Goal: Task Accomplishment & Management: Use online tool/utility

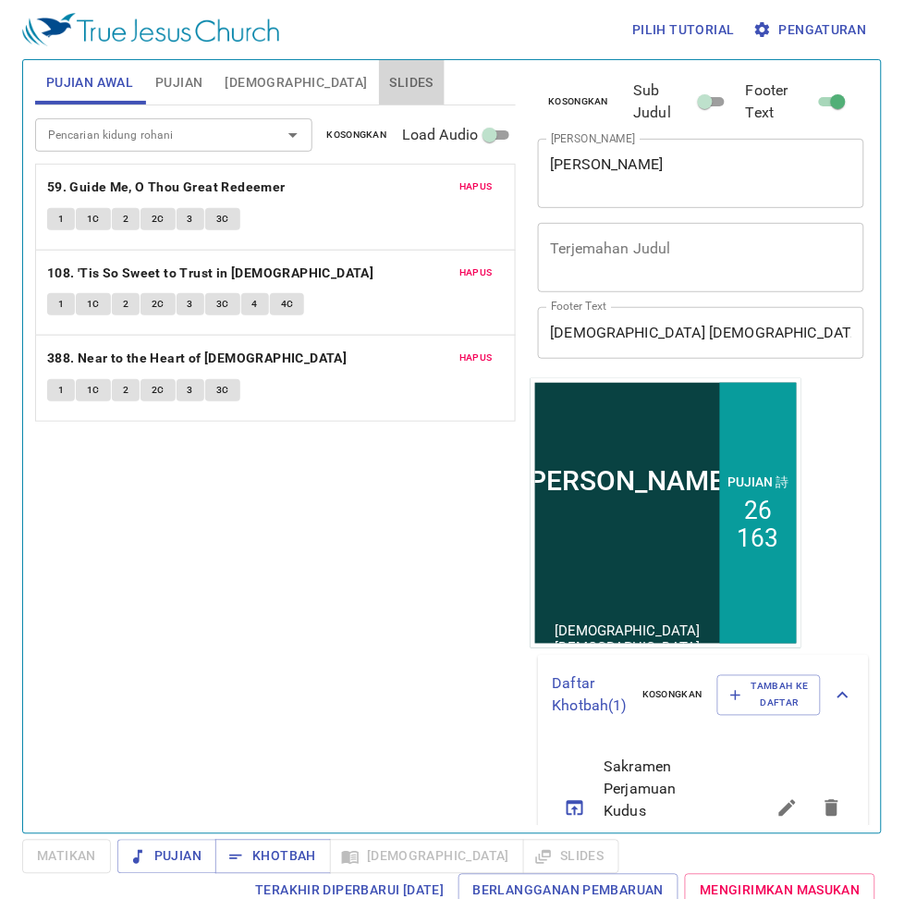
click at [390, 84] on span "Slides" at bounding box center [411, 82] width 43 height 23
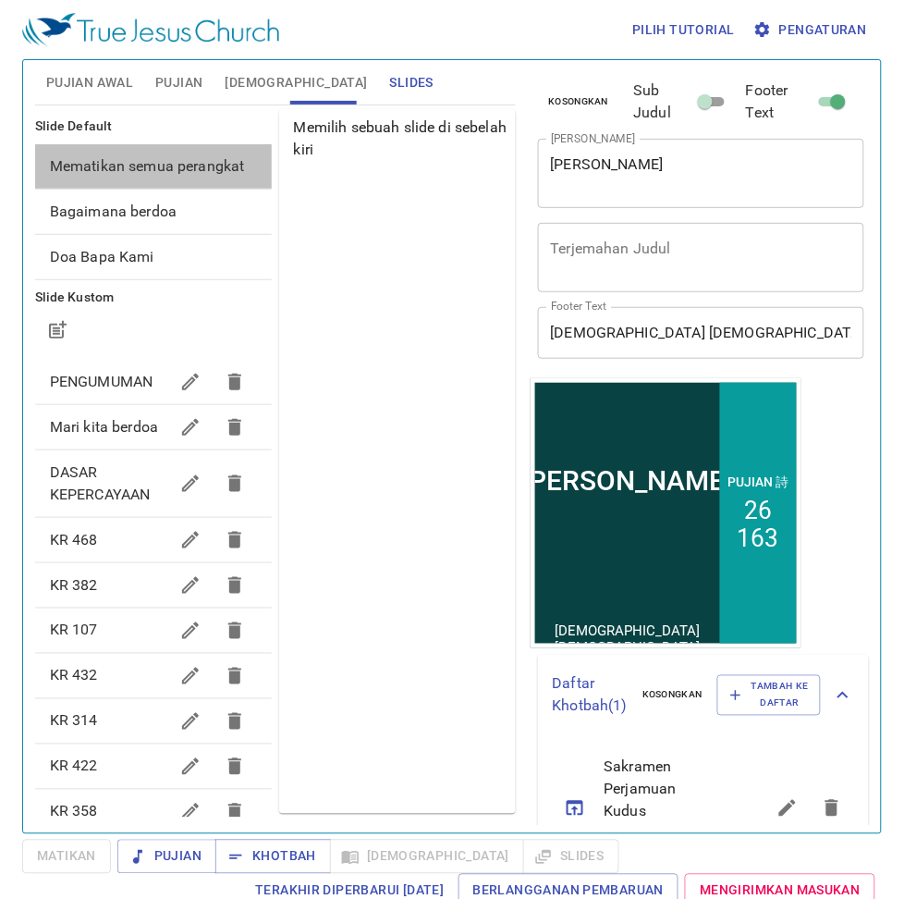
click at [188, 169] on span "Mematikan semua perangkat" at bounding box center [153, 166] width 207 height 22
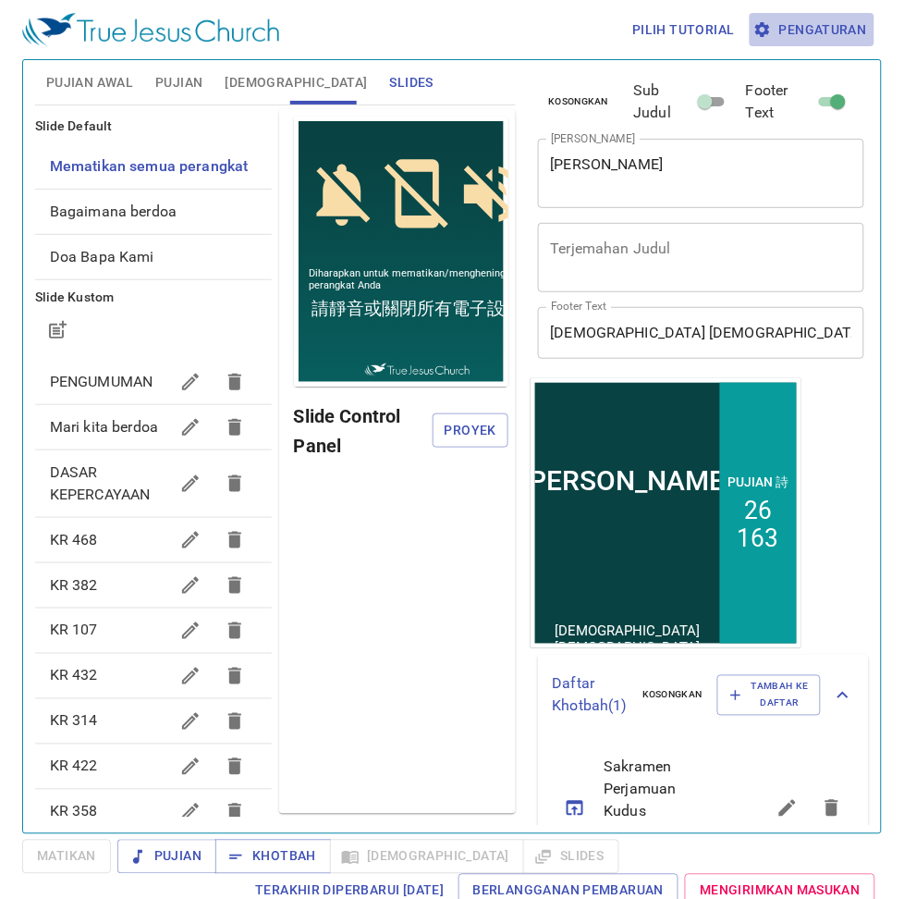
click at [809, 15] on button "Pengaturan" at bounding box center [812, 30] width 125 height 34
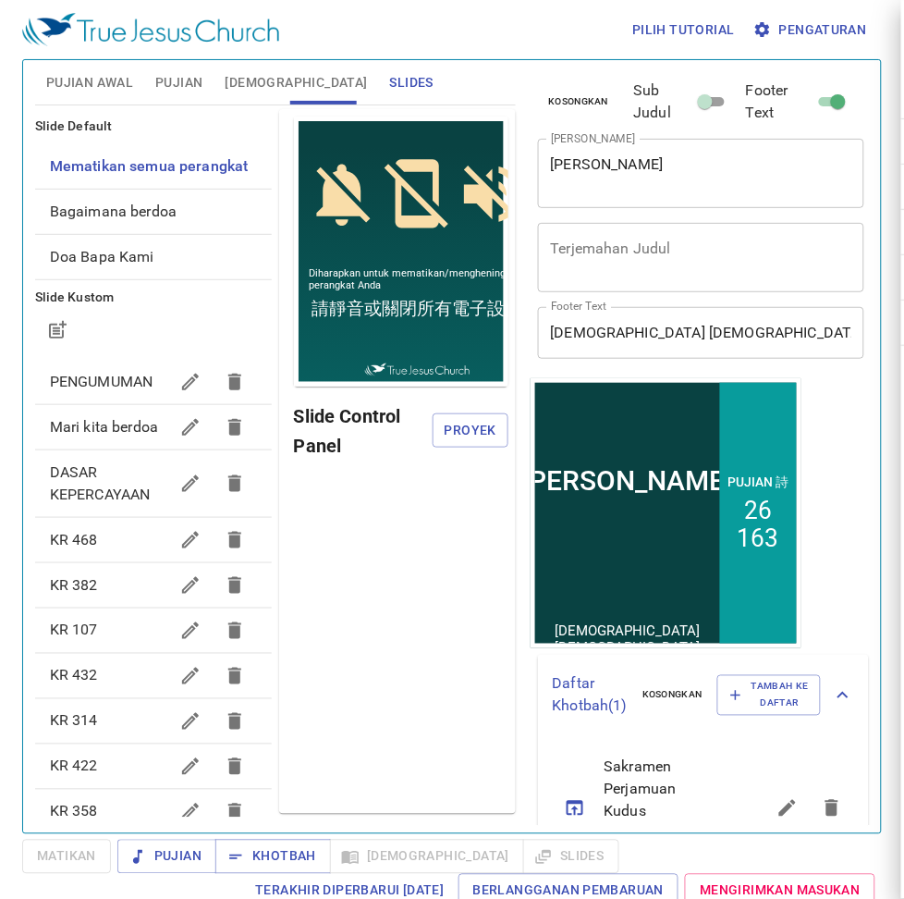
click at [809, 29] on div at bounding box center [452, 449] width 904 height 899
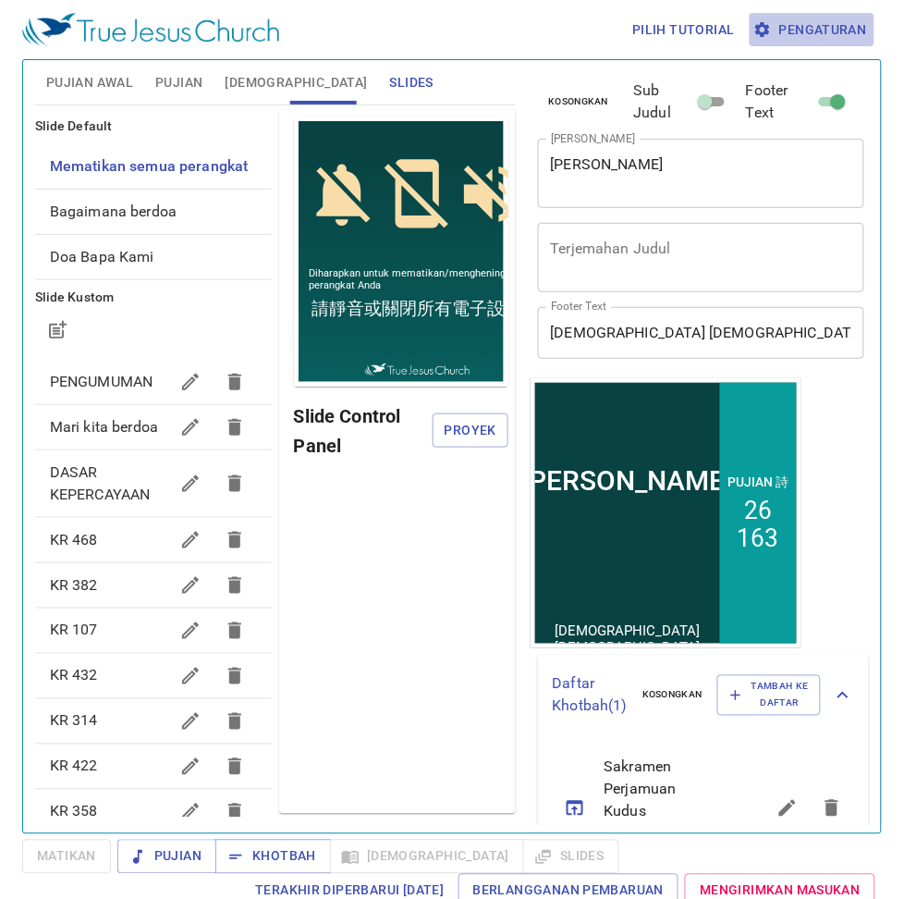
click at [809, 31] on span "Pengaturan" at bounding box center [812, 29] width 110 height 23
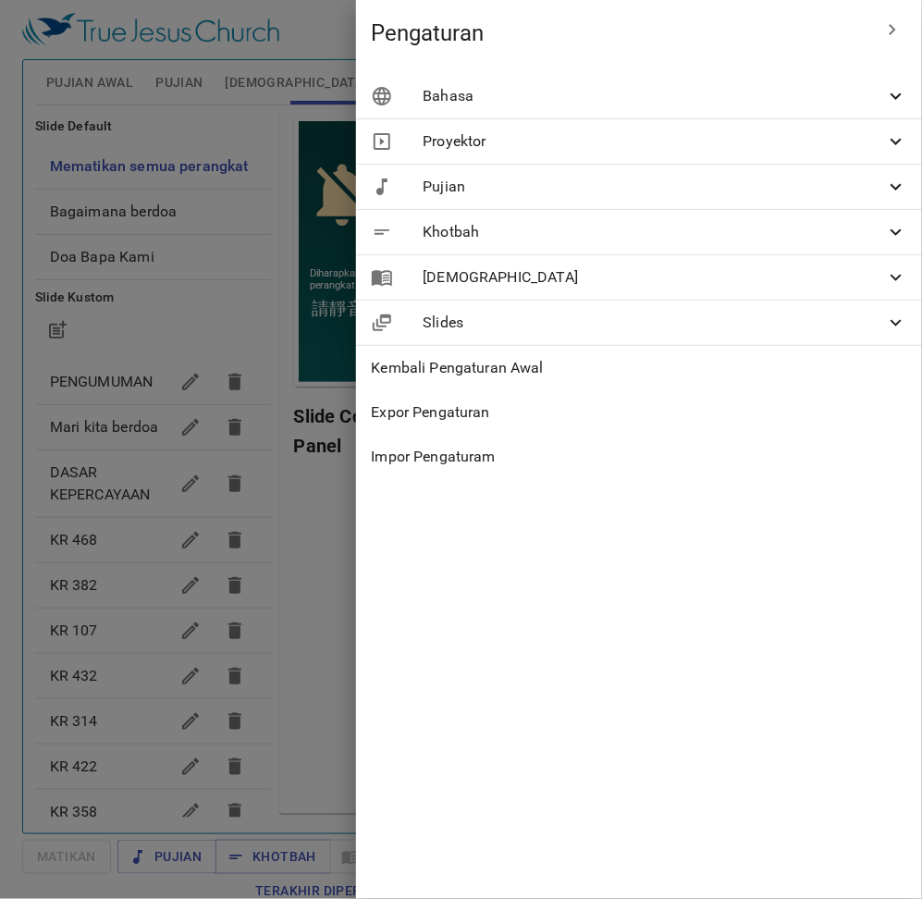
click at [804, 32] on span "Pengaturan" at bounding box center [620, 33] width 499 height 30
click at [746, 100] on span "Bahasa" at bounding box center [653, 96] width 462 height 22
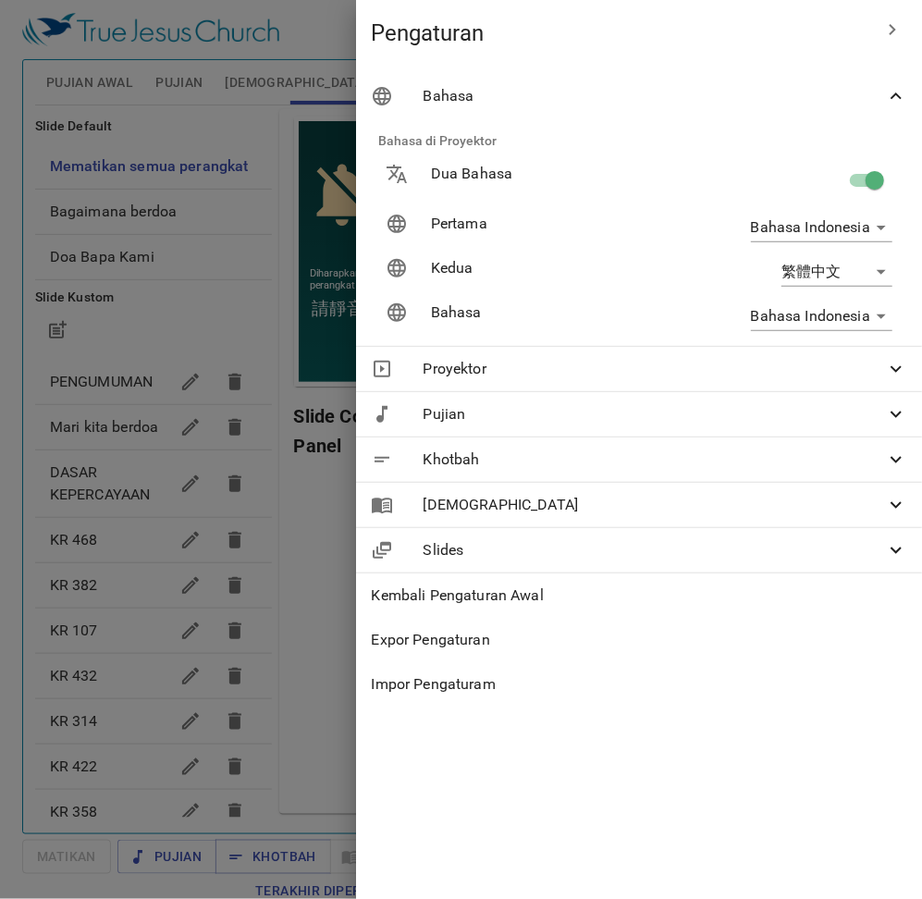
click at [875, 171] on input "checkbox" at bounding box center [874, 183] width 105 height 35
checkbox input "false"
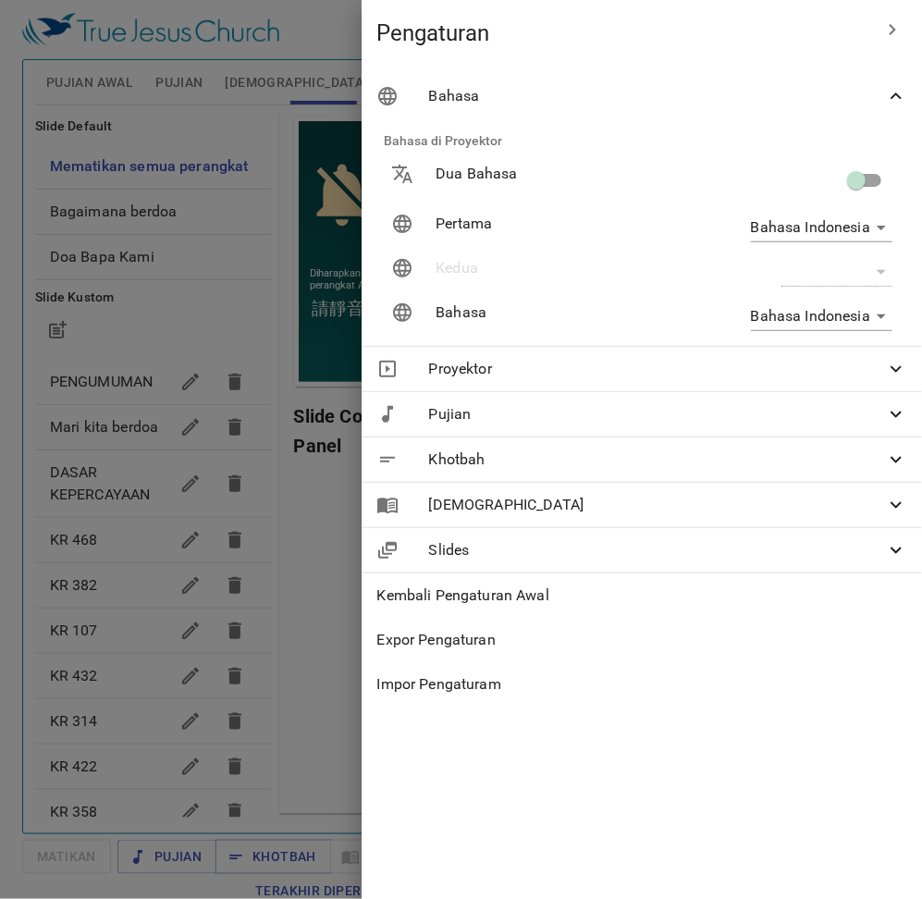
click at [240, 162] on div at bounding box center [461, 449] width 922 height 899
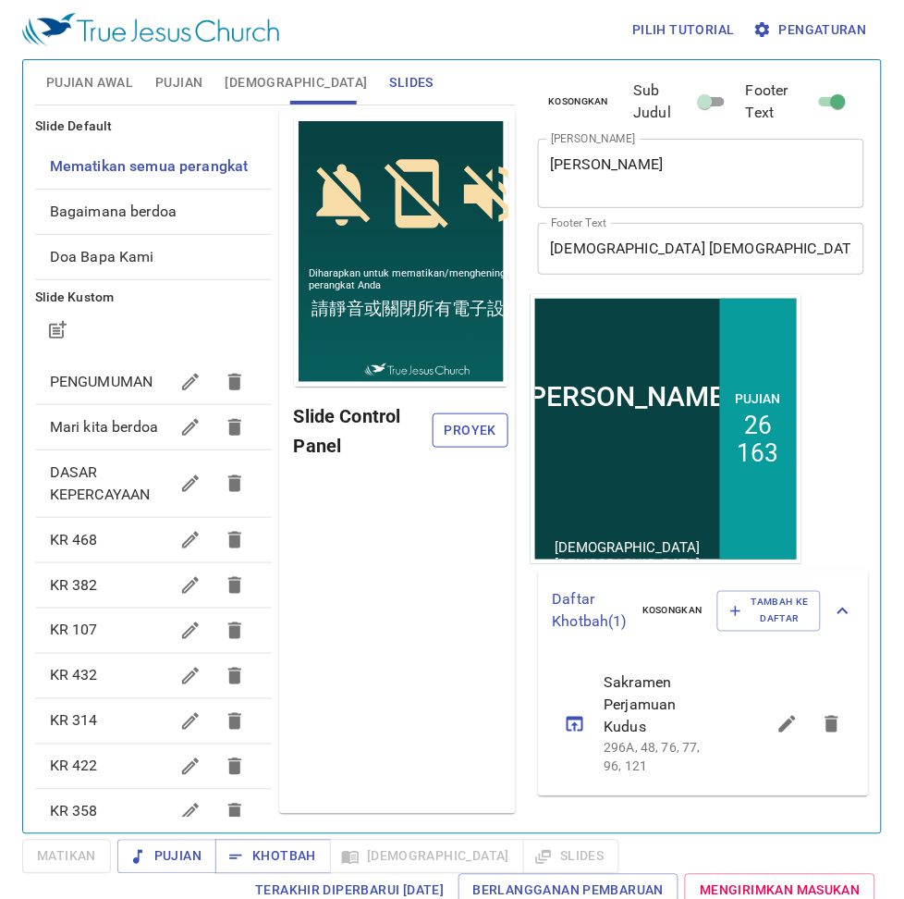
click at [456, 435] on span "Proyek" at bounding box center [469, 430] width 45 height 23
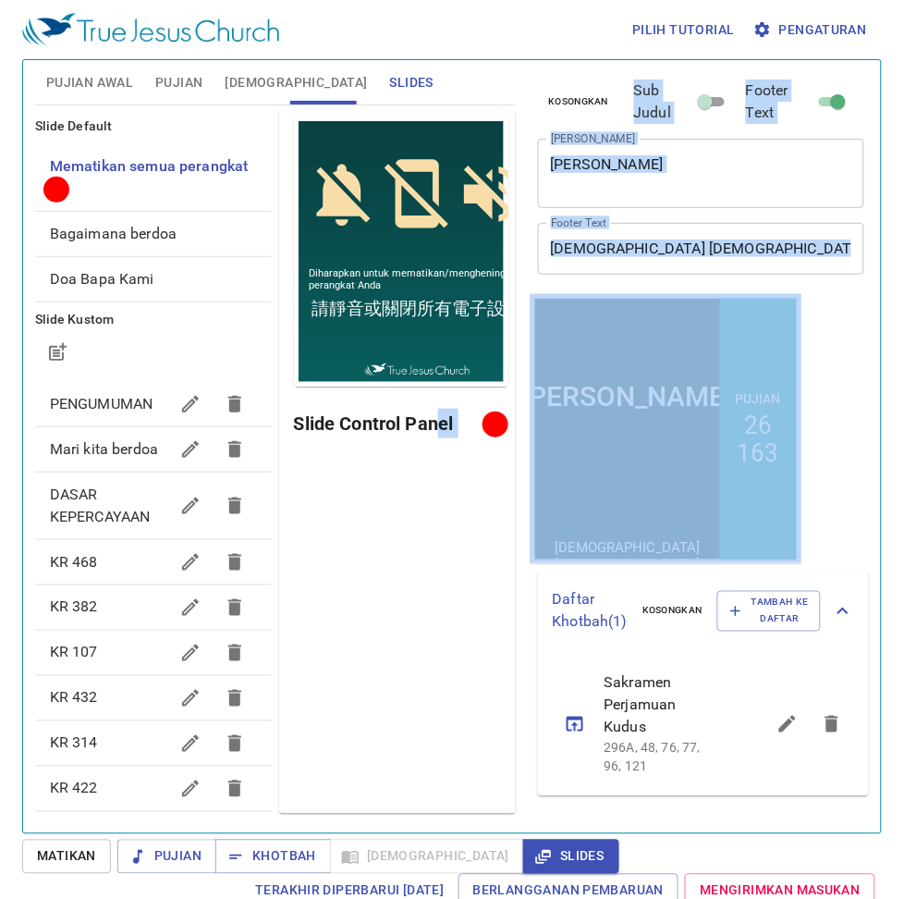
drag, startPoint x: 824, startPoint y: 456, endPoint x: 431, endPoint y: 451, distance: 392.9
click at [433, 450] on div "Pujian Awal Pujian Alkitab Slides Pencarian kidung rohani Pencarian kidung roha…" at bounding box center [452, 439] width 849 height 773
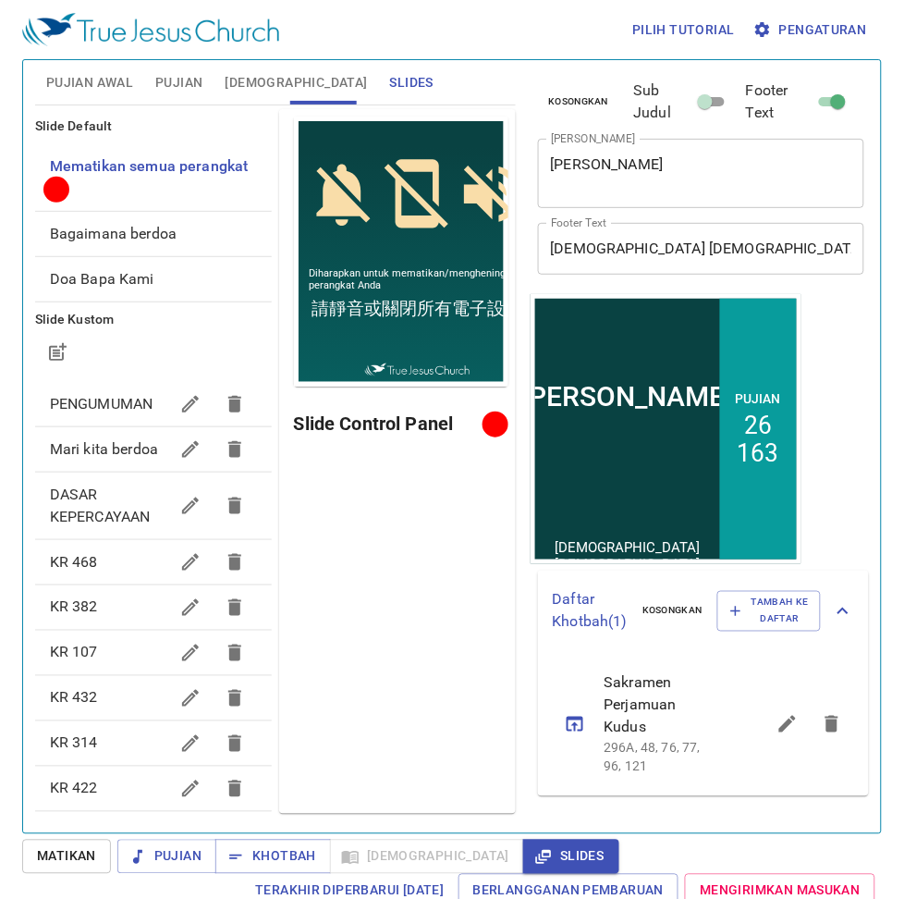
drag, startPoint x: 408, startPoint y: 488, endPoint x: 408, endPoint y: 537, distance: 49.0
click at [408, 537] on div "Pratinjau Slide Control Panel" at bounding box center [397, 461] width 237 height 704
click at [379, 594] on div "Pratinjau Slide Control Panel" at bounding box center [397, 461] width 237 height 704
click at [125, 516] on span "DASAR KEPERCAYAAN" at bounding box center [109, 505] width 118 height 44
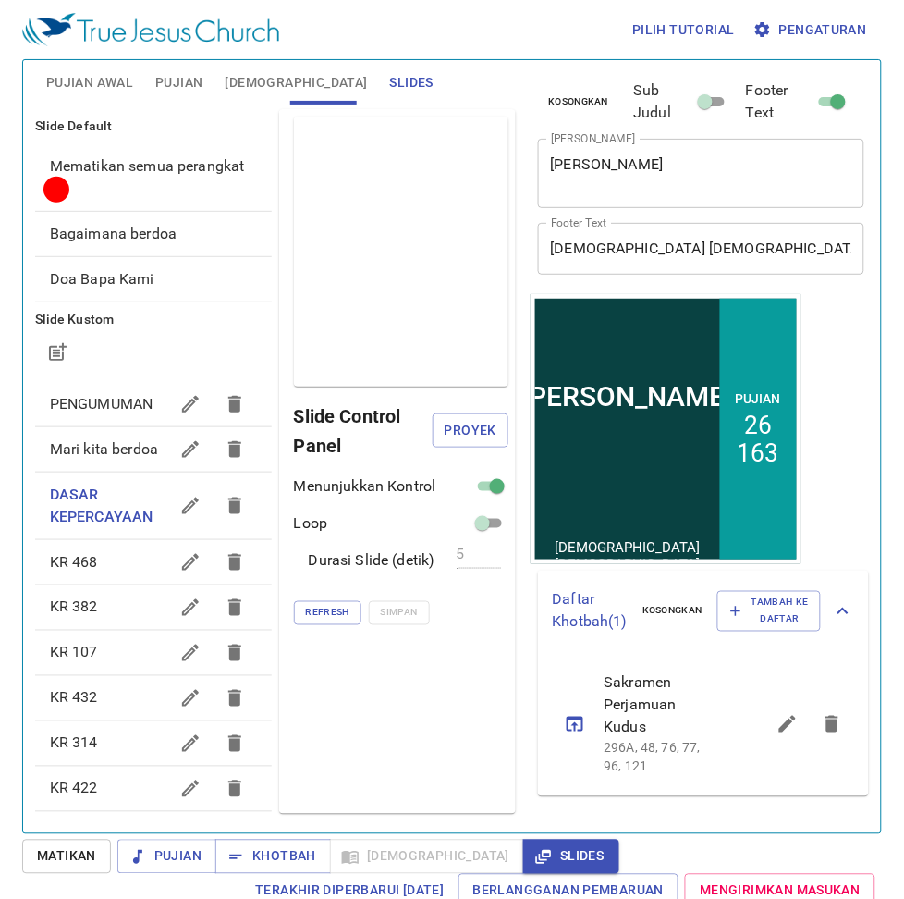
click at [112, 451] on span "Mari kita berdoa" at bounding box center [109, 449] width 118 height 22
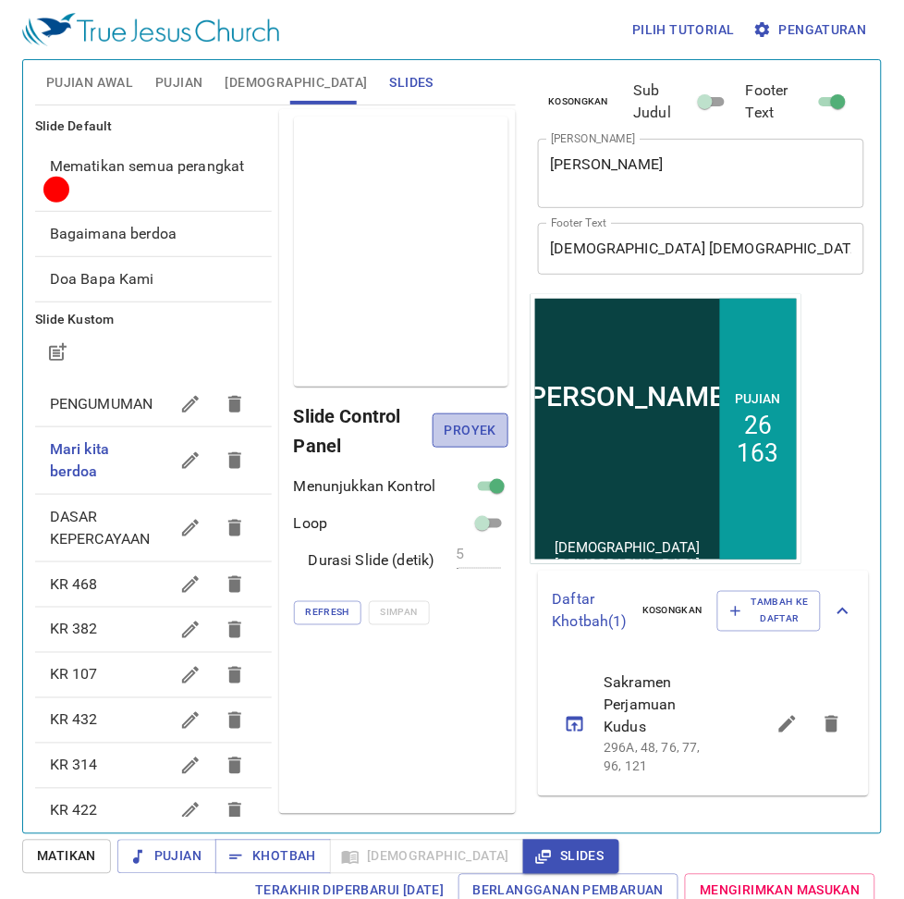
click at [493, 435] on span "Proyek" at bounding box center [469, 430] width 45 height 23
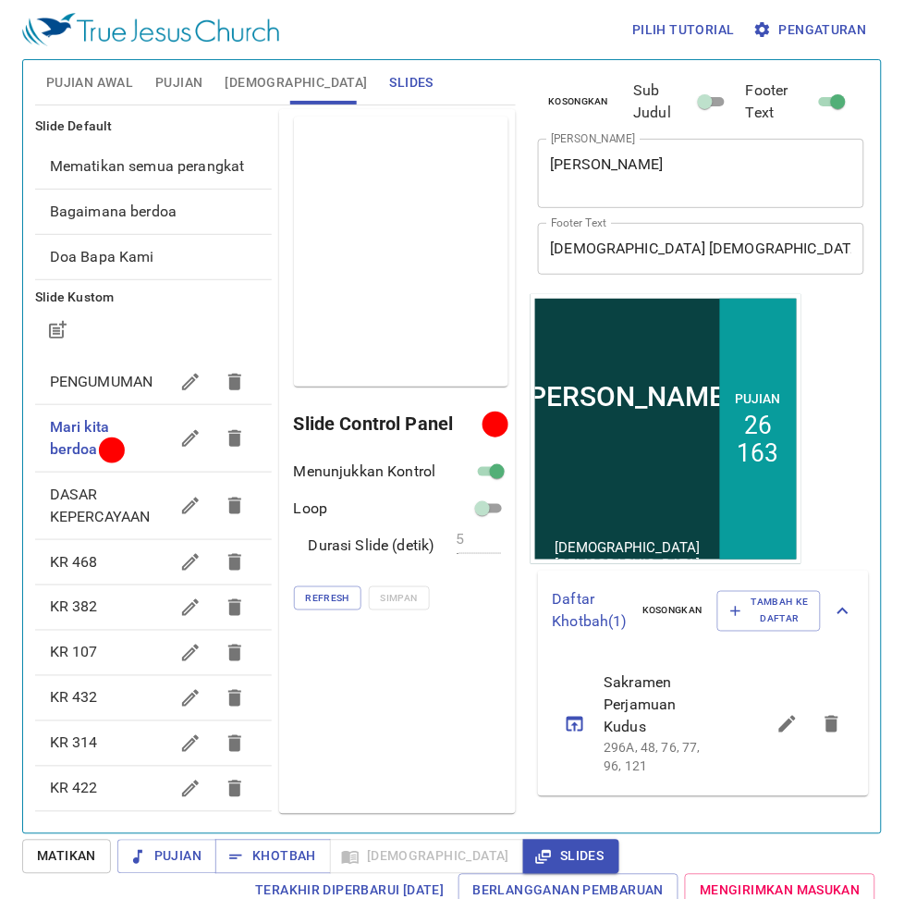
click at [104, 81] on span "Pujian Awal" at bounding box center [89, 82] width 87 height 23
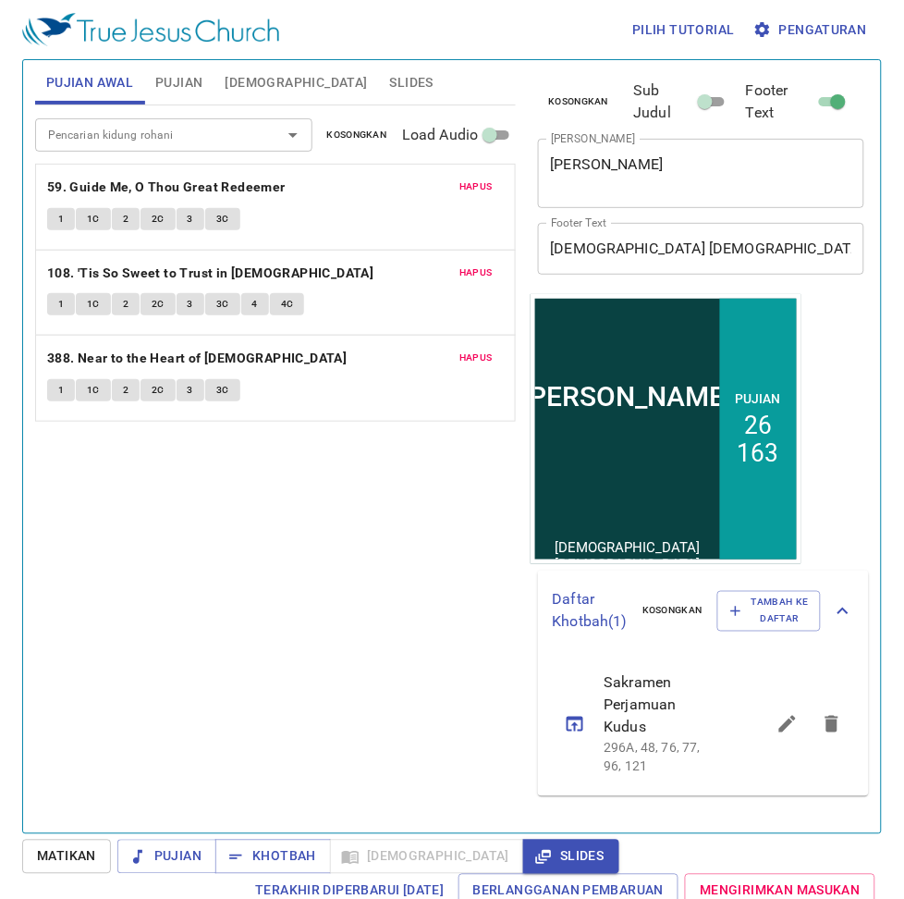
click at [331, 125] on button "Kosongkan" at bounding box center [357, 135] width 82 height 22
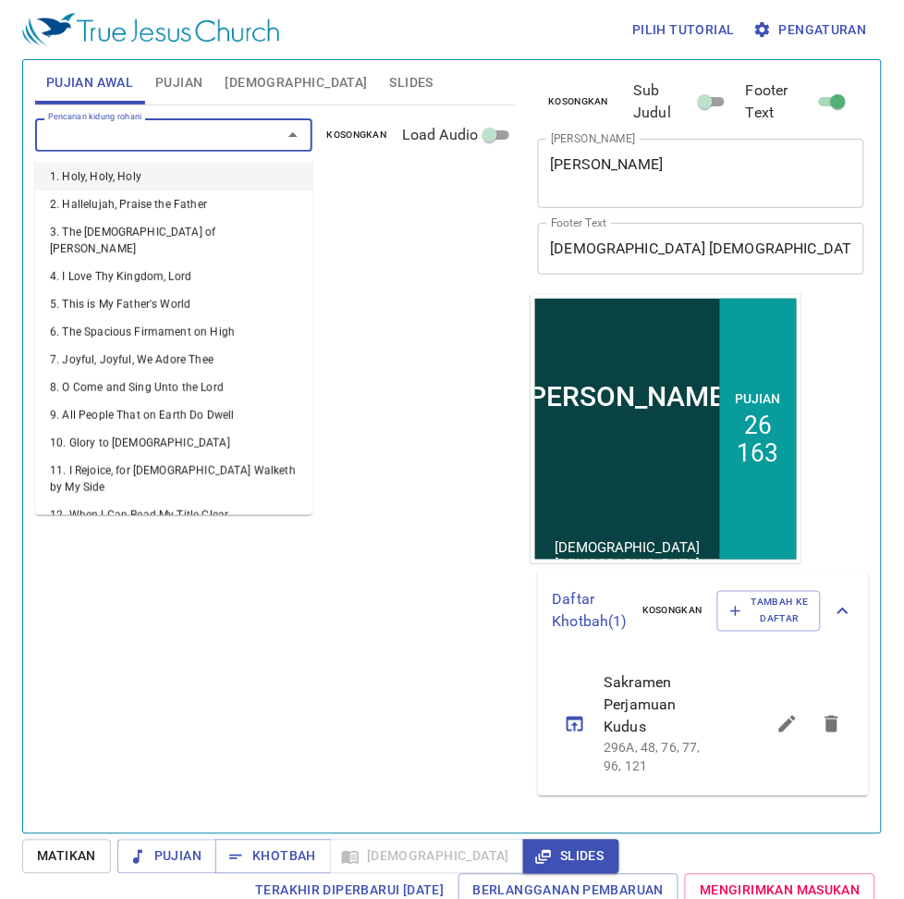
click at [191, 129] on input "Pencarian kidung rohani" at bounding box center [147, 134] width 212 height 21
type input "59"
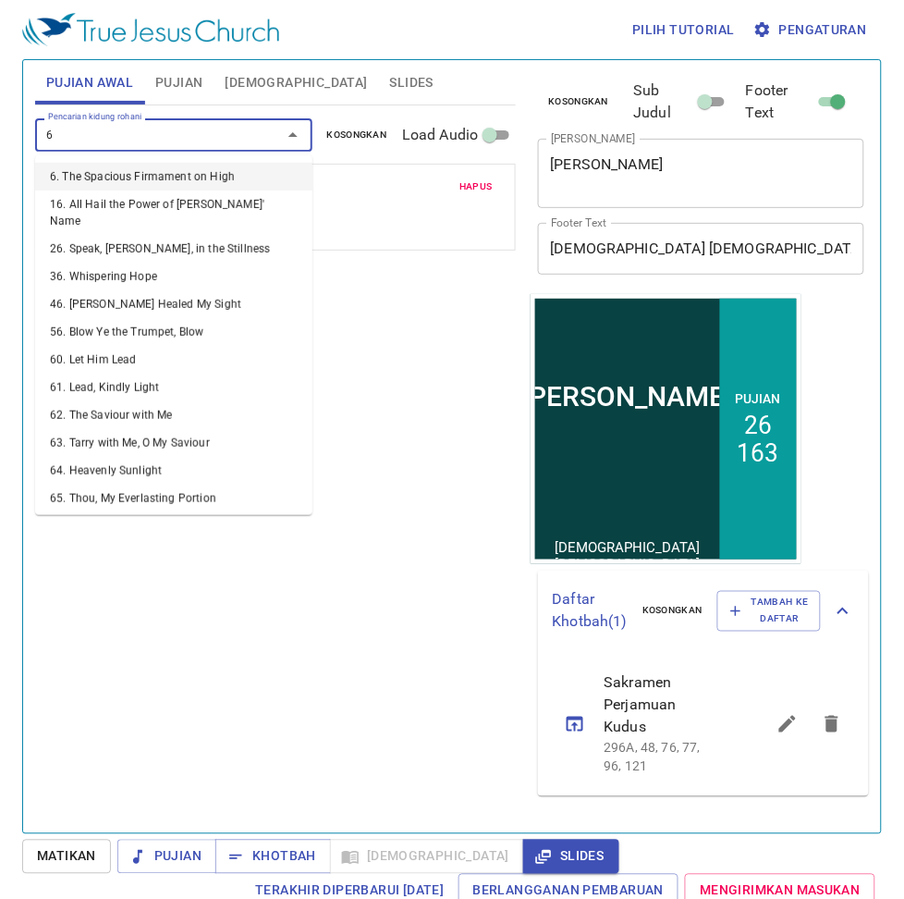
type input "65"
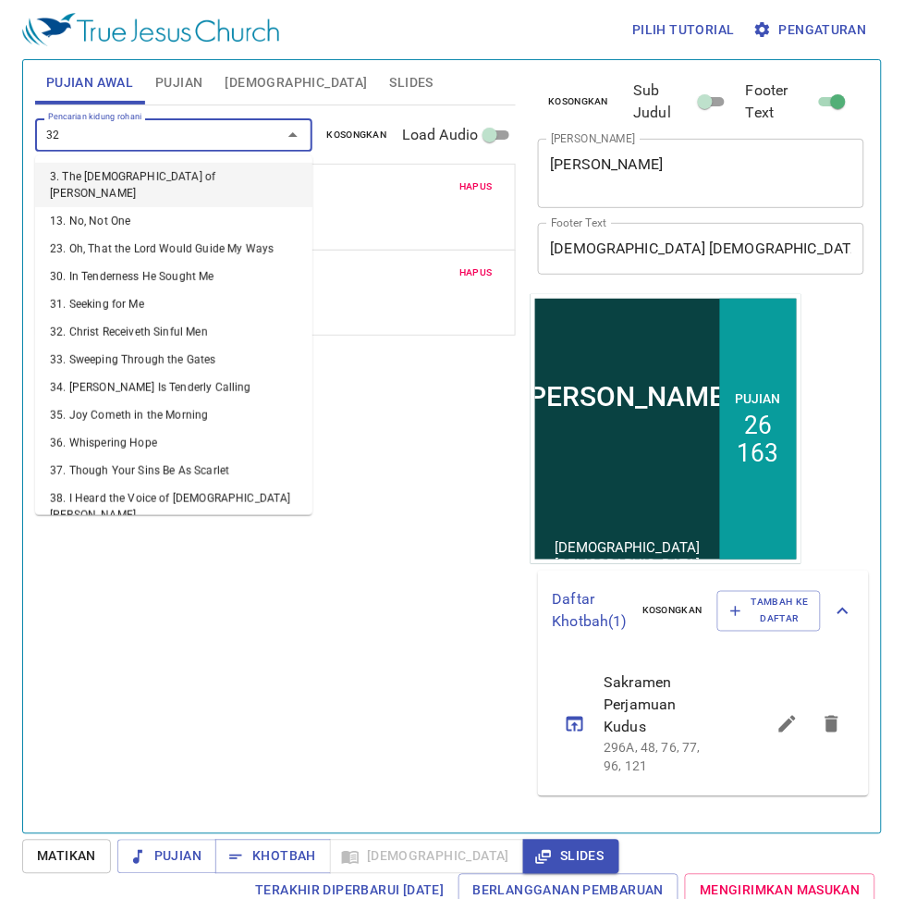
type input "322"
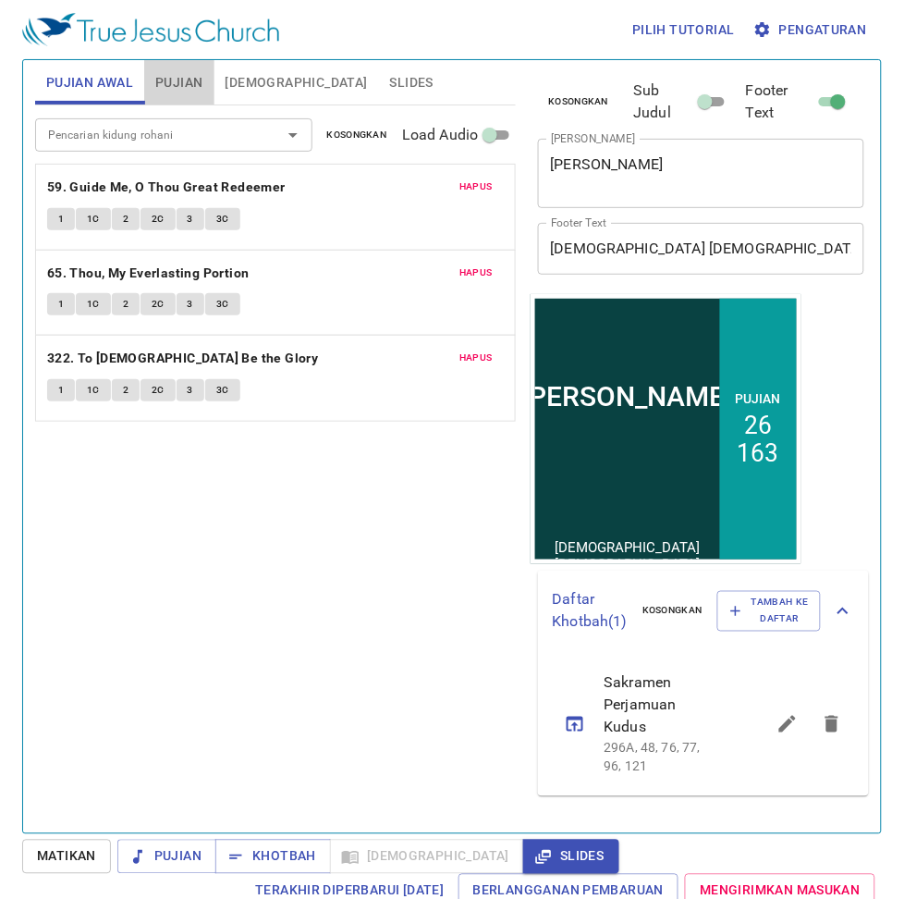
click at [186, 77] on span "Pujian" at bounding box center [178, 82] width 47 height 23
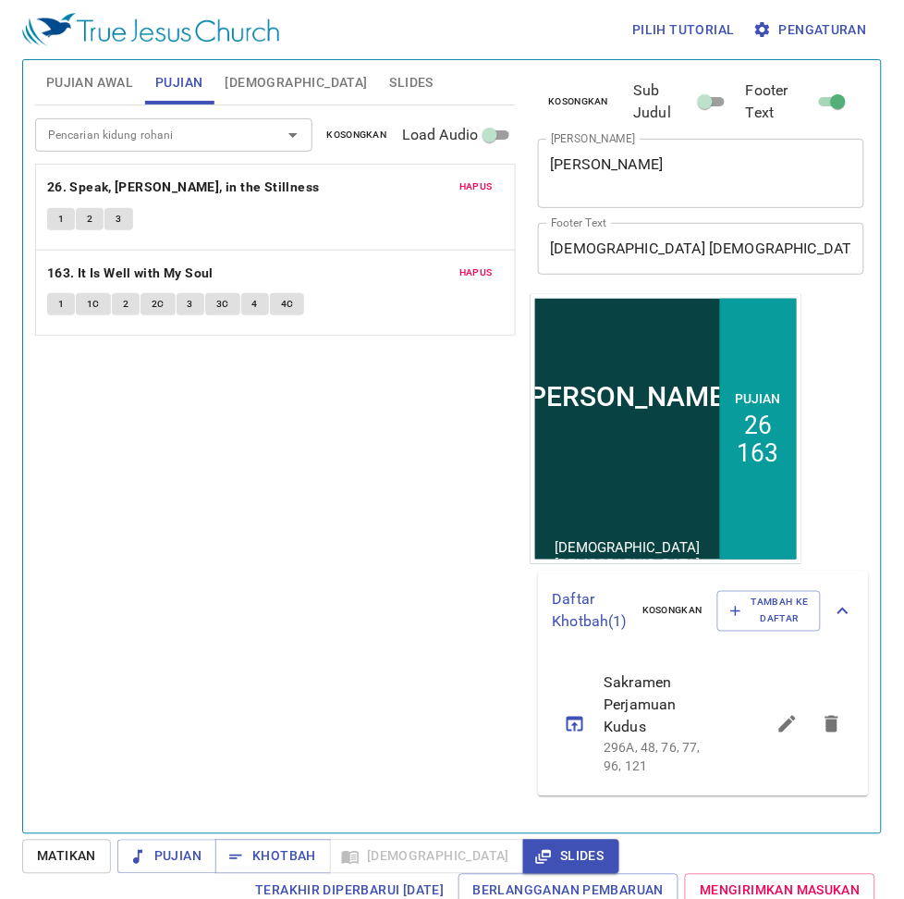
click at [389, 141] on button "Kosongkan" at bounding box center [357, 135] width 82 height 22
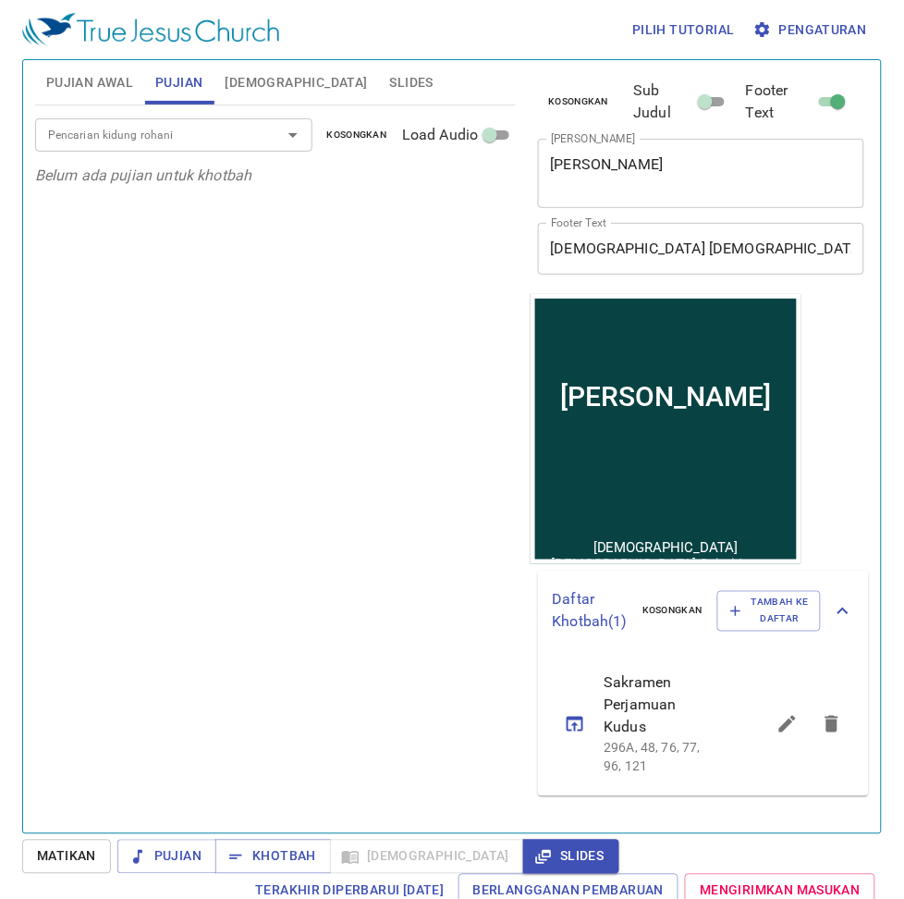
click at [256, 145] on div at bounding box center [280, 135] width 48 height 26
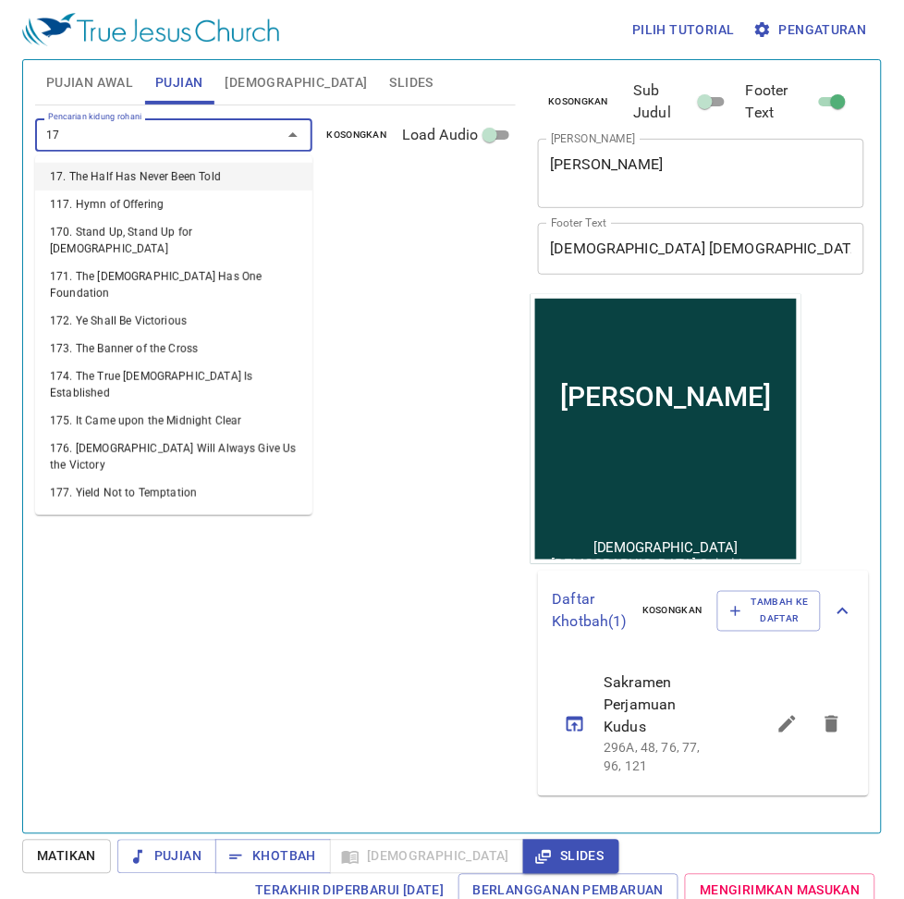
type input "171"
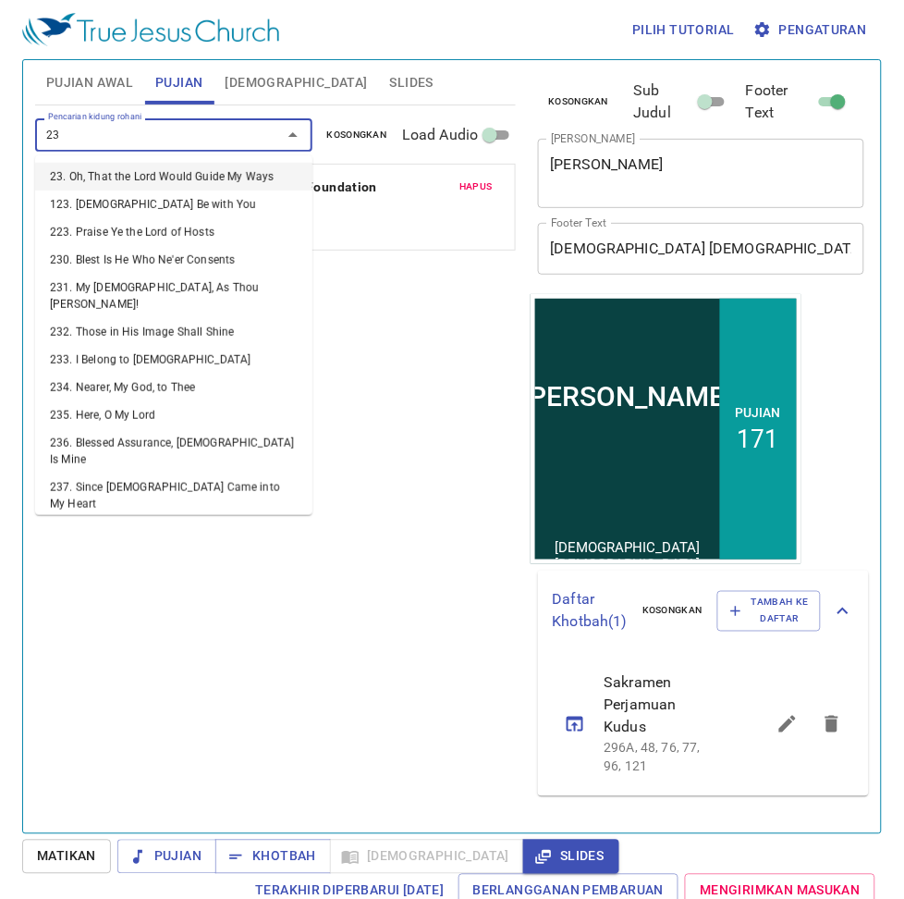
type input "236"
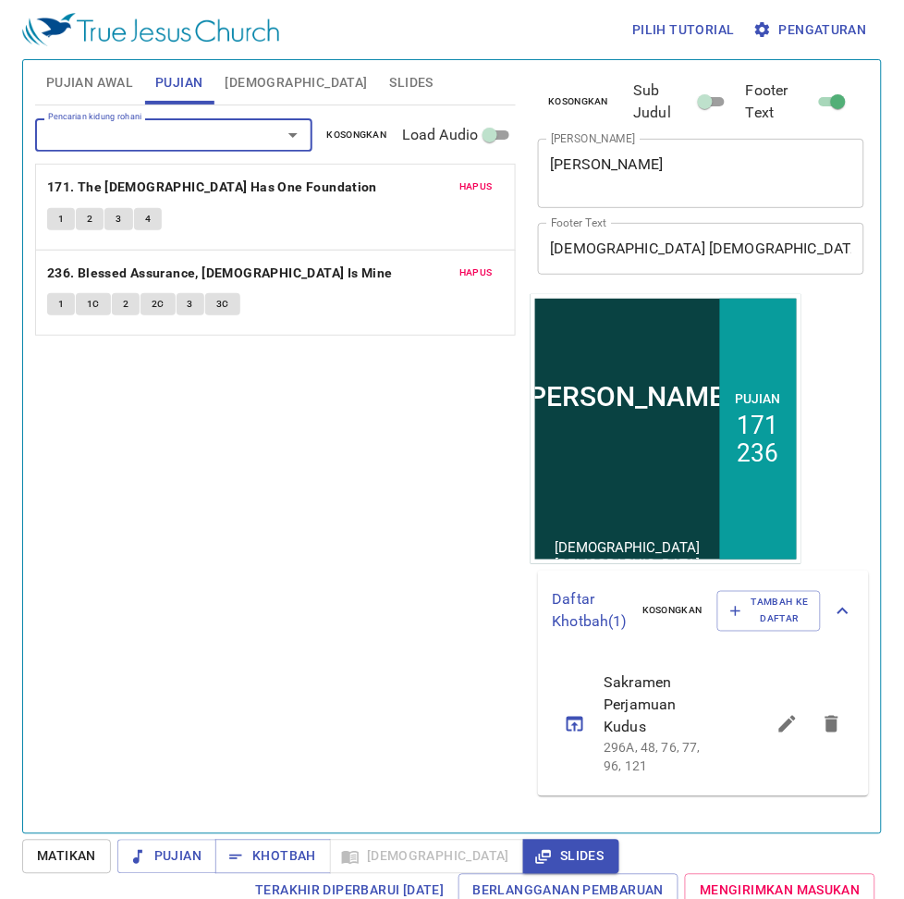
click at [643, 168] on textarea "Roh Penghibur" at bounding box center [701, 172] width 301 height 35
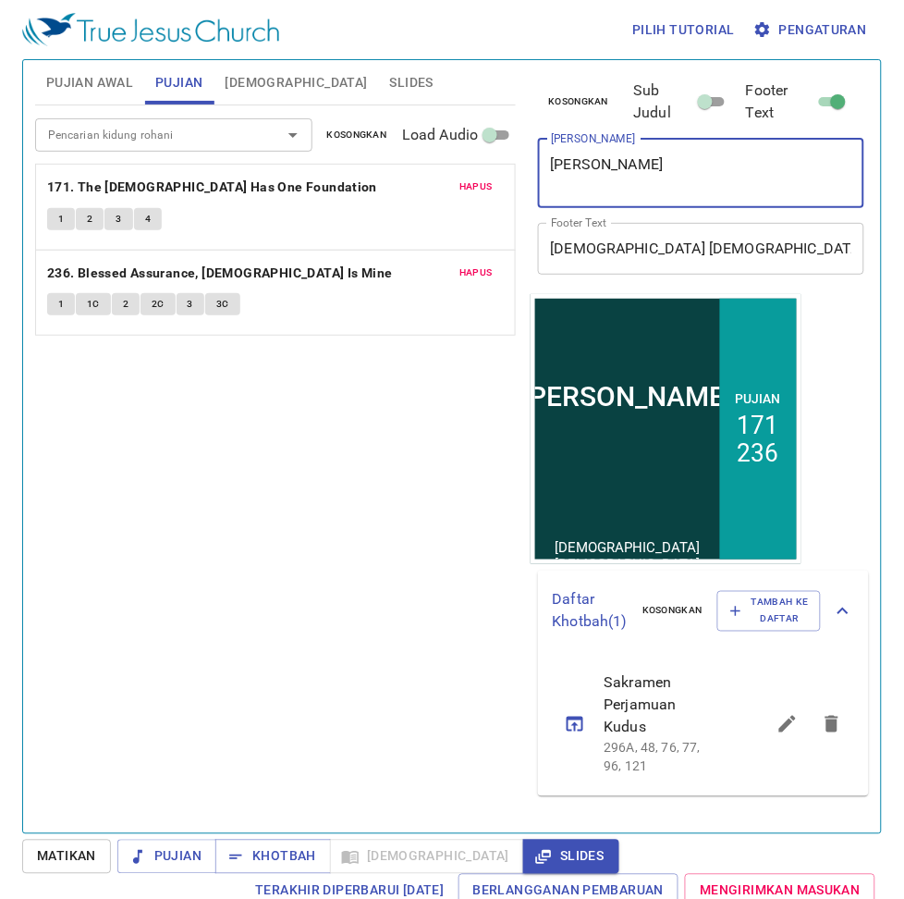
click at [644, 167] on textarea "Roh Penghibur" at bounding box center [701, 172] width 301 height 35
click at [670, 183] on textarea "Roh Penghibur" at bounding box center [701, 172] width 301 height 35
click at [699, 163] on textarea "Roh Penghibur" at bounding box center [701, 172] width 301 height 35
click at [696, 163] on textarea "Roh Penghibur" at bounding box center [701, 172] width 301 height 35
click at [569, 167] on textarea "Roh Penghibur" at bounding box center [701, 172] width 301 height 35
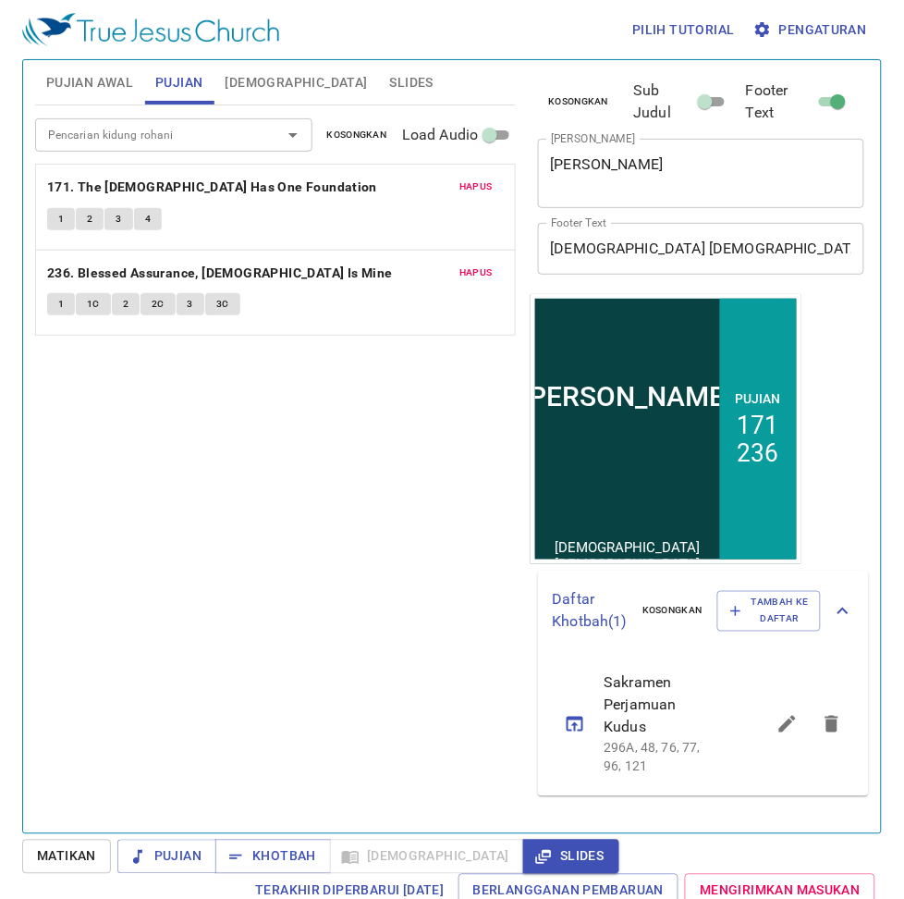
click at [548, 165] on div "Roh Penghibur x Judul Khotbah" at bounding box center [701, 173] width 327 height 69
drag, startPoint x: 548, startPoint y: 165, endPoint x: 613, endPoint y: 182, distance: 67.1
click at [613, 182] on div "Roh Penghibur x Judul Khotbah" at bounding box center [701, 173] width 327 height 69
drag, startPoint x: 550, startPoint y: 163, endPoint x: 676, endPoint y: 162, distance: 125.7
click at [676, 162] on textarea "Roh Penghibur" at bounding box center [701, 172] width 301 height 35
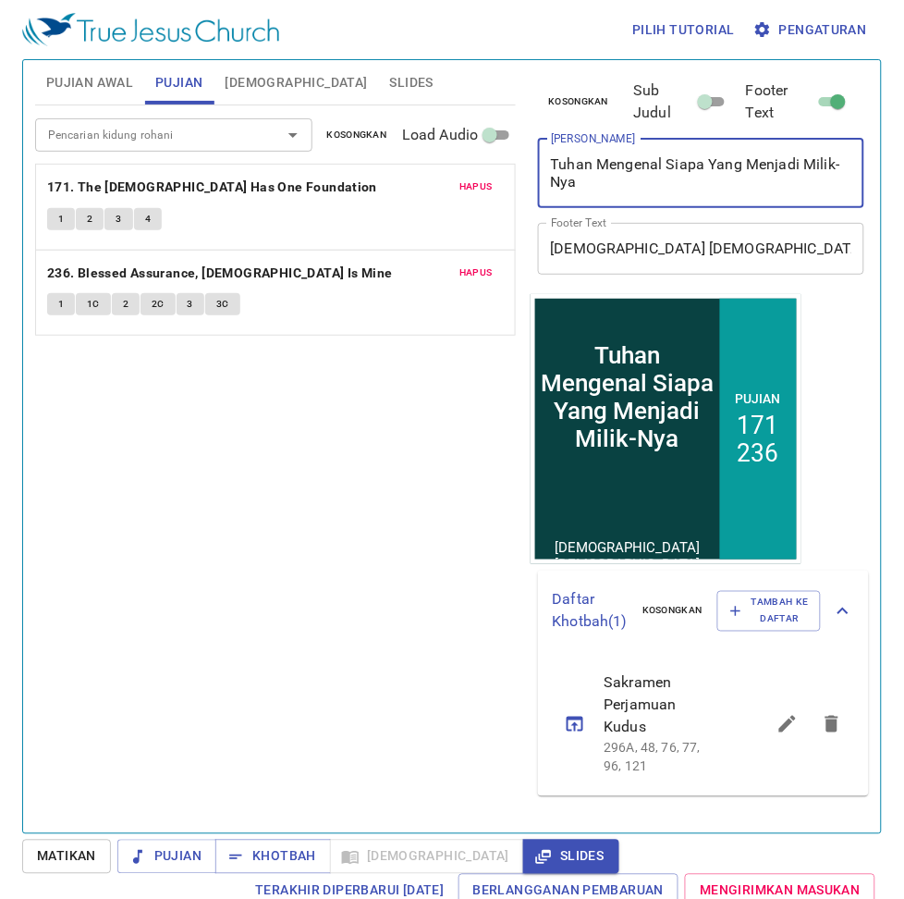
type textarea "Tuhan Mengenal Siapa Yang Menjadi Milik-Nya"
click at [0, 0] on span "Khotbah" at bounding box center [0, 0] width 0 height 0
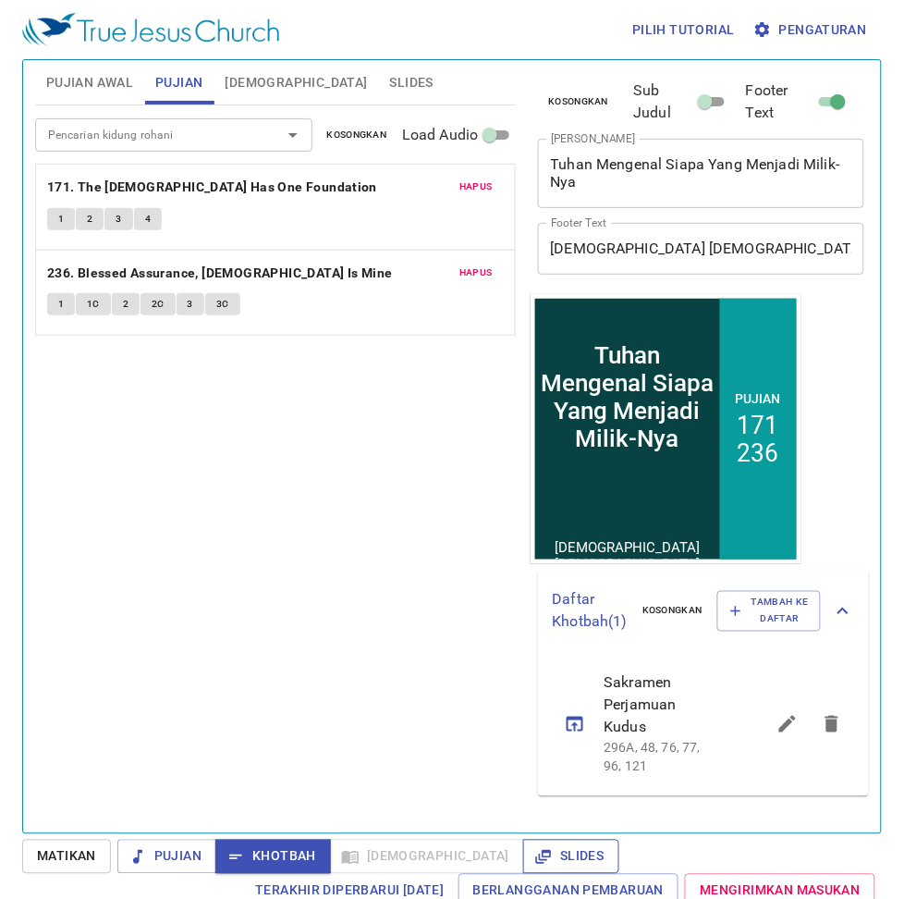
click at [0, 0] on span "Slides" at bounding box center [0, 0] width 0 height 0
click at [250, 86] on span "[DEMOGRAPHIC_DATA]" at bounding box center [297, 82] width 142 height 23
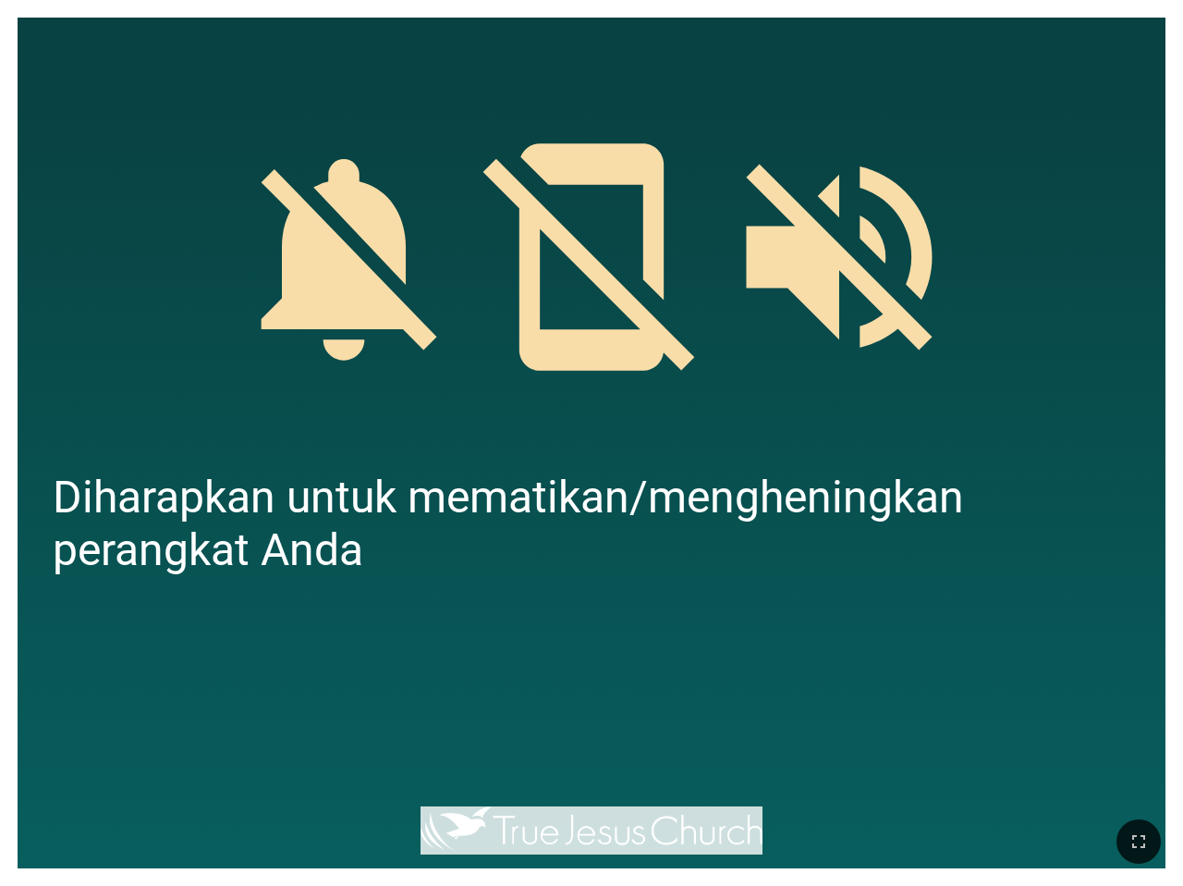
drag, startPoint x: 1088, startPoint y: 779, endPoint x: 1056, endPoint y: 728, distance: 60.3
click at [1056, 7] on div "Roh Penghibur Roh Penghibur Gereja Yesus Sejati Lasem Gereja Yesus Sejati Lasem…" at bounding box center [591, 7] width 1169 height 0
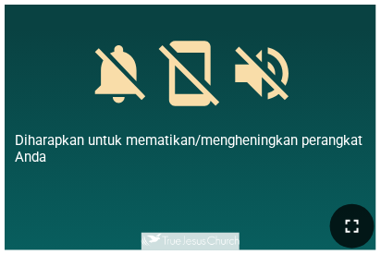
click at [344, 224] on icon "button" at bounding box center [352, 226] width 22 height 22
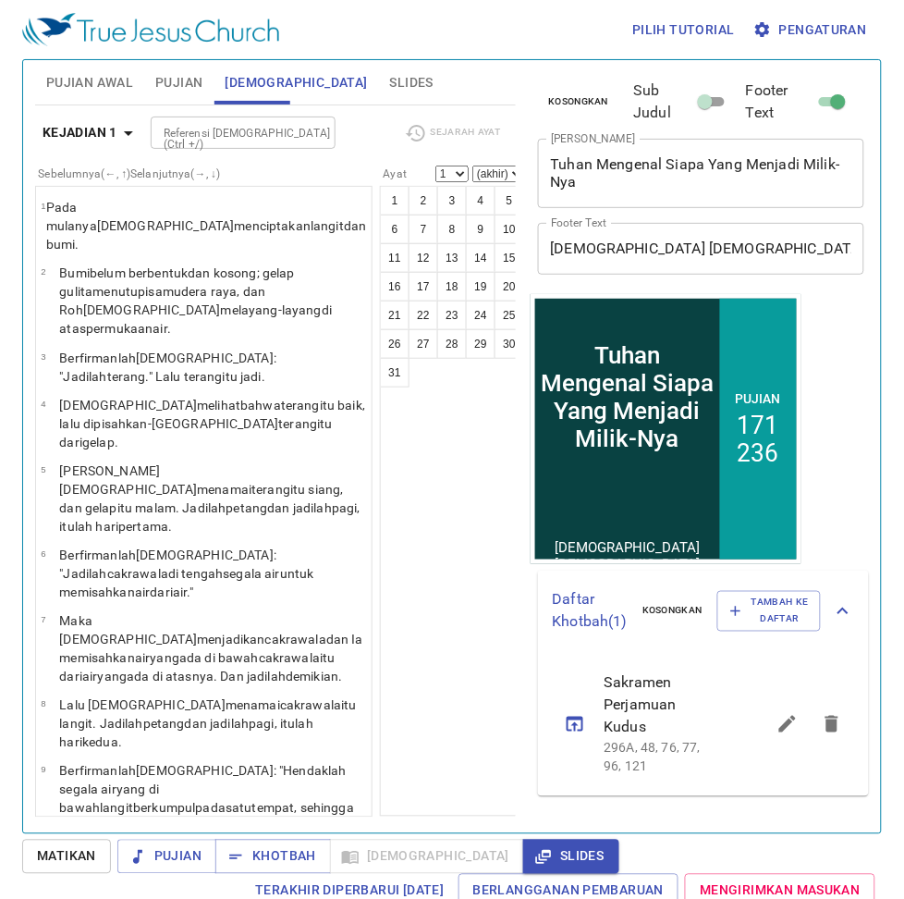
click at [75, 80] on span "Pujian Awal" at bounding box center [89, 82] width 87 height 23
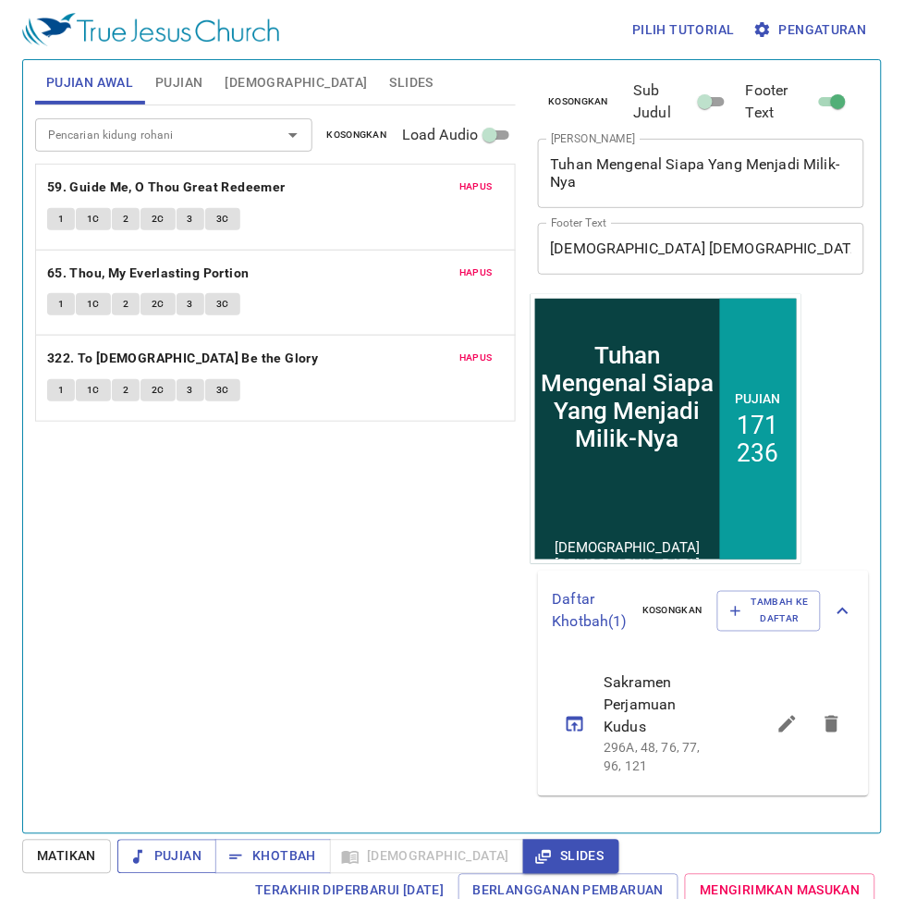
click at [176, 861] on span "Pujian" at bounding box center [166, 856] width 69 height 23
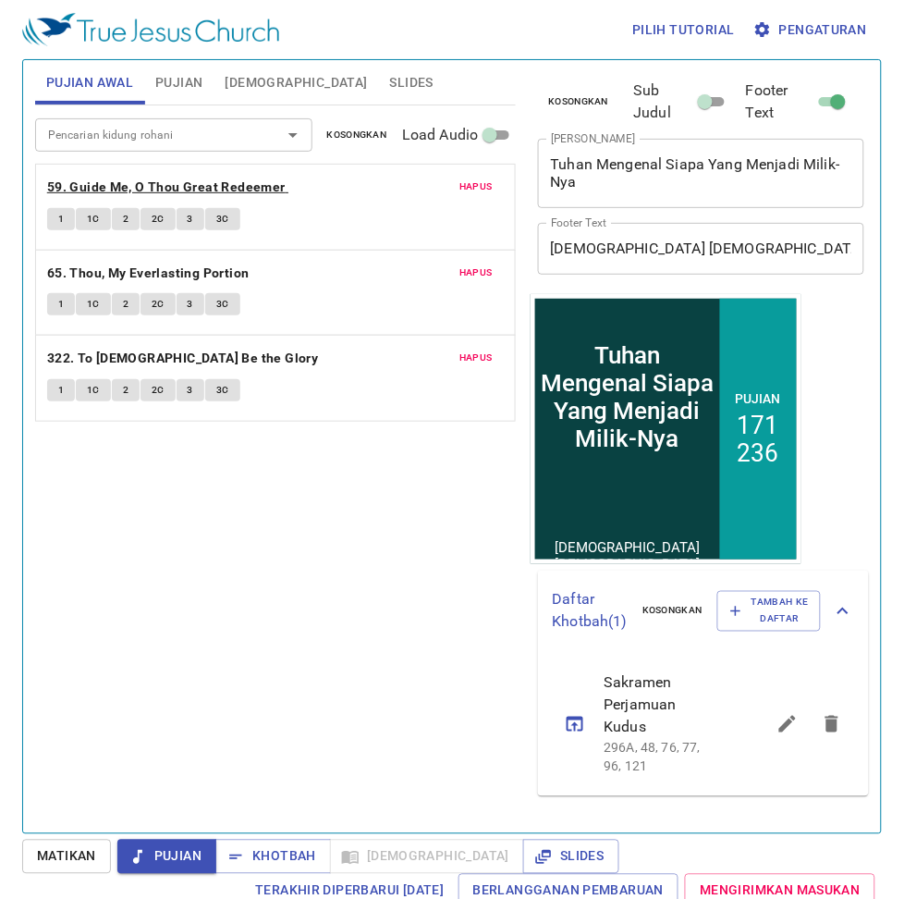
click at [185, 187] on b "59. Guide Me, O Thou Great Redeemer" at bounding box center [166, 187] width 239 height 23
click at [63, 219] on span "1" at bounding box center [61, 219] width 6 height 17
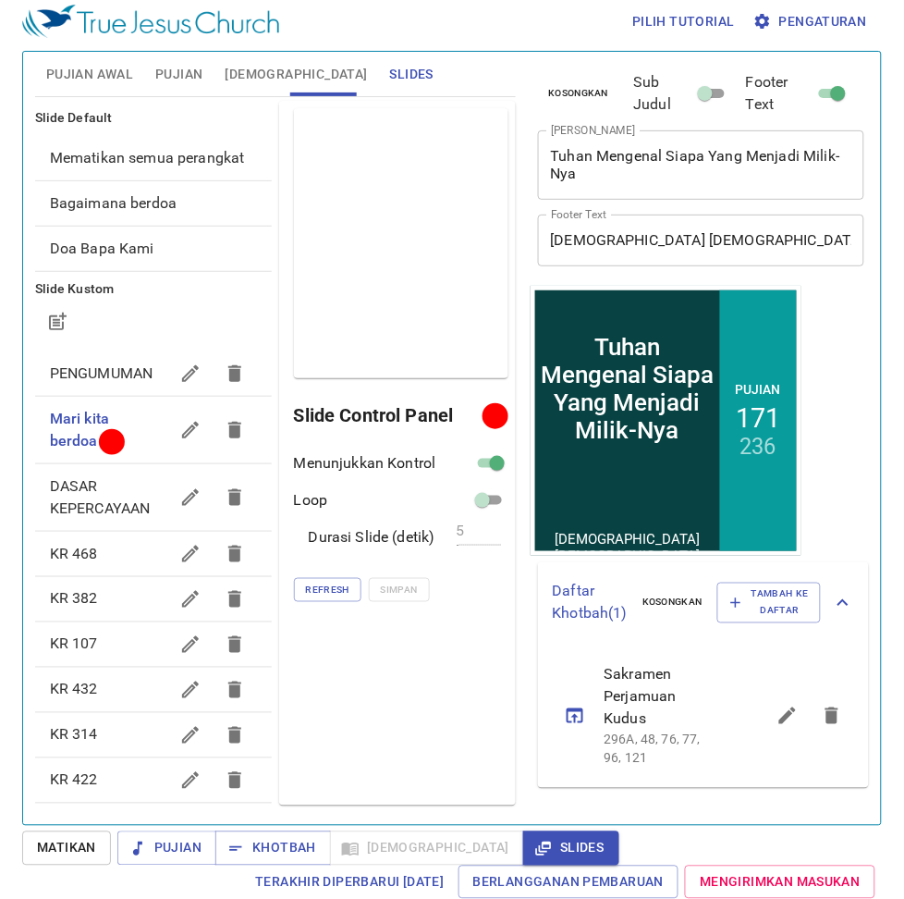
scroll to position [9, 0]
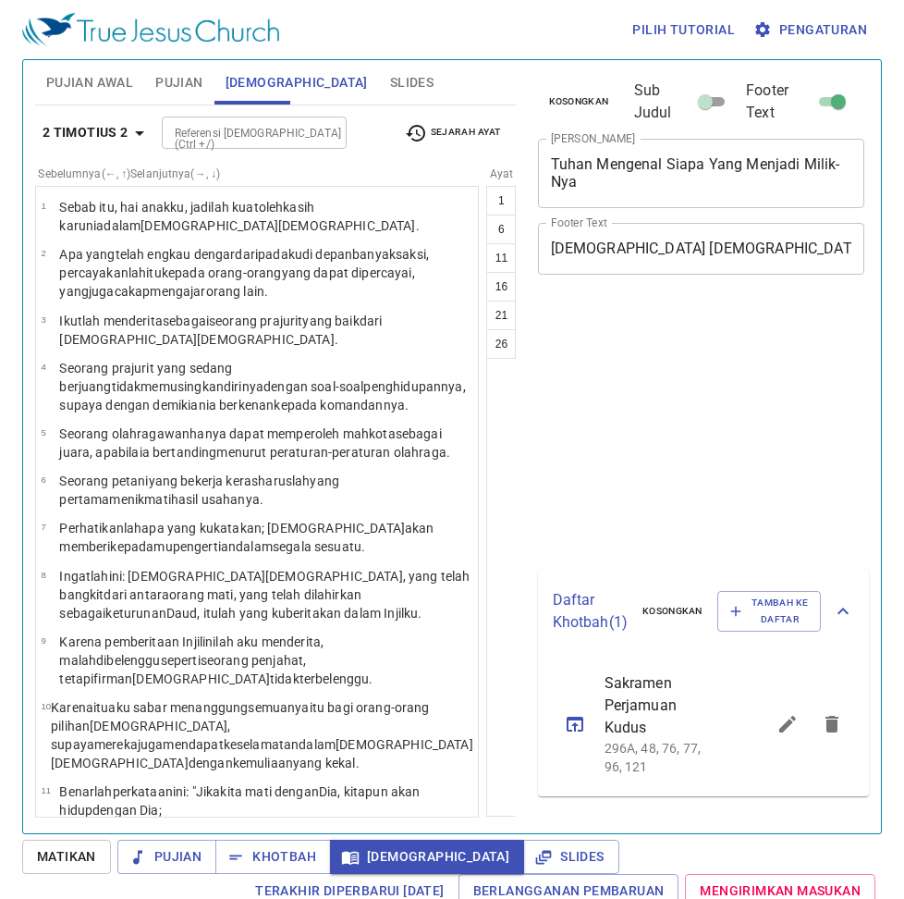
select select "14"
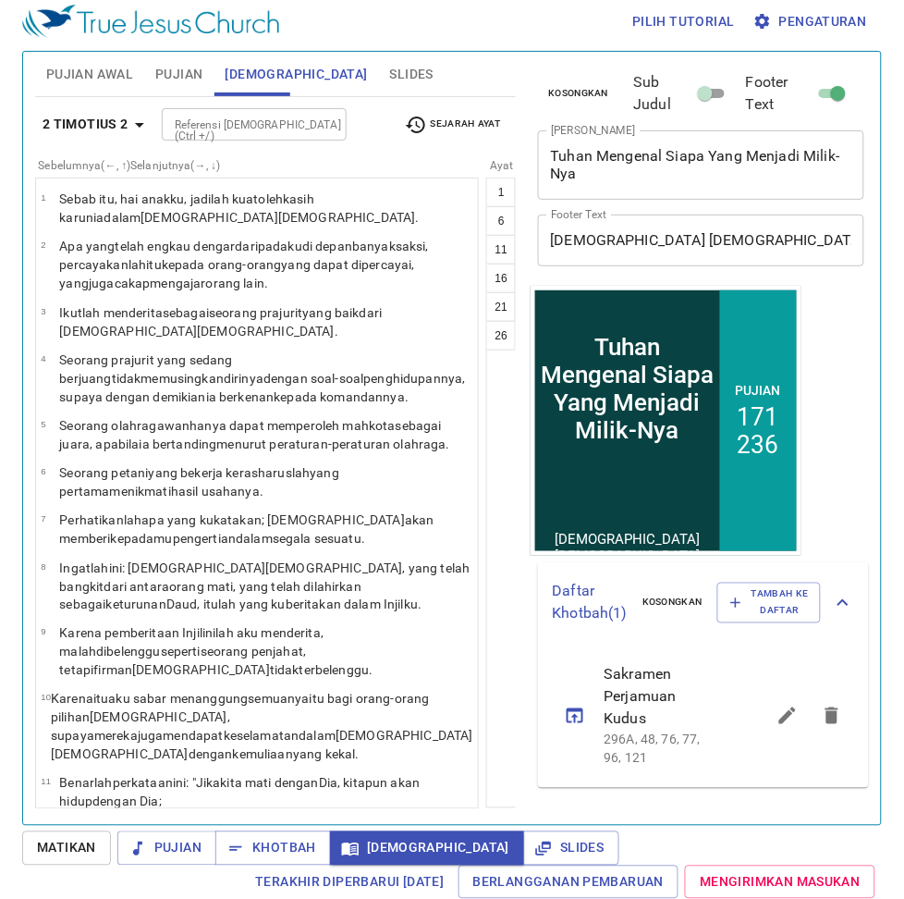
scroll to position [610, 0]
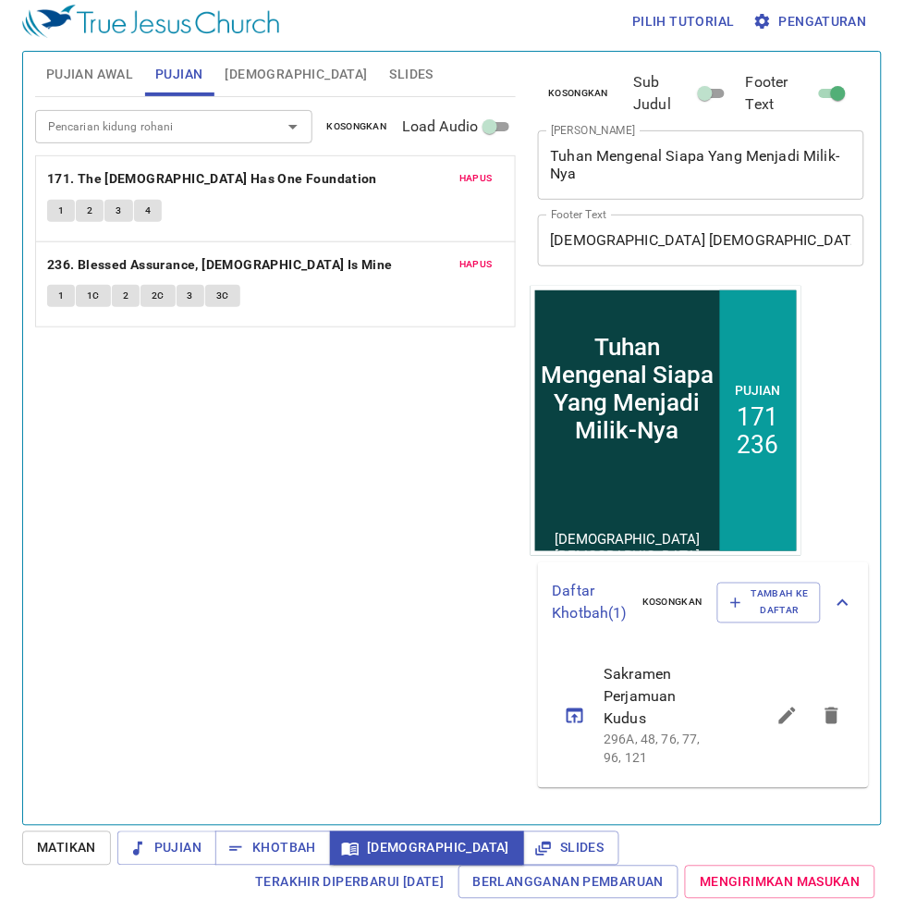
scroll to position [9, 0]
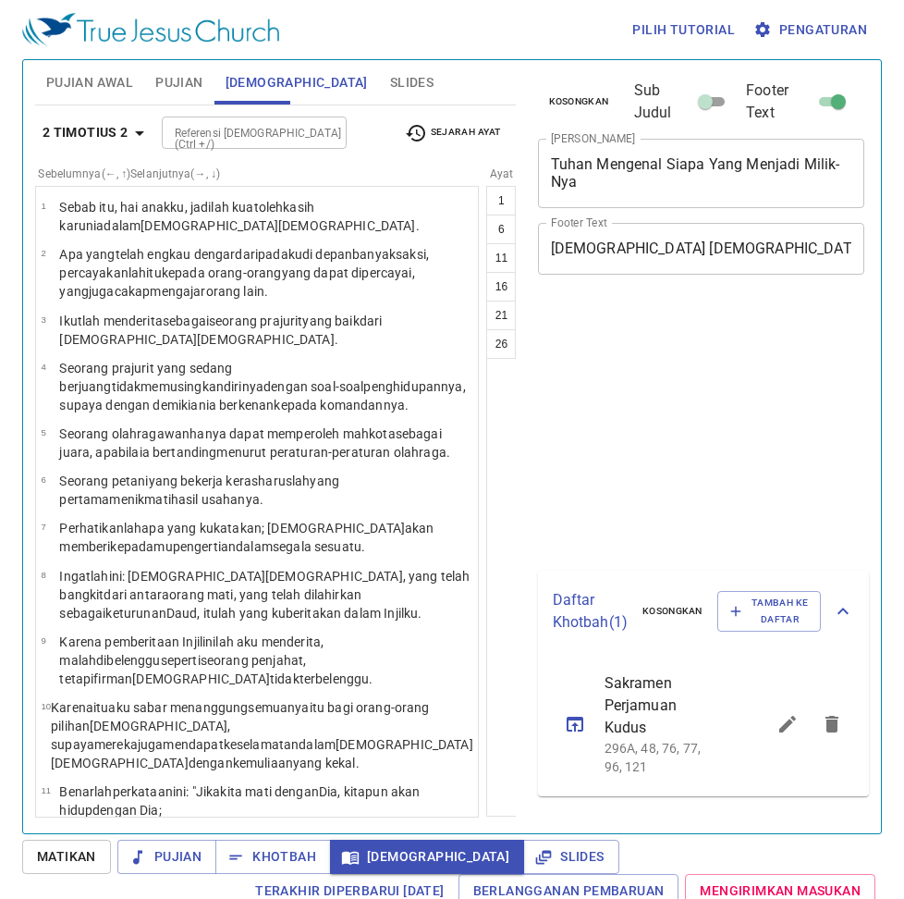
select select "14"
select select "17"
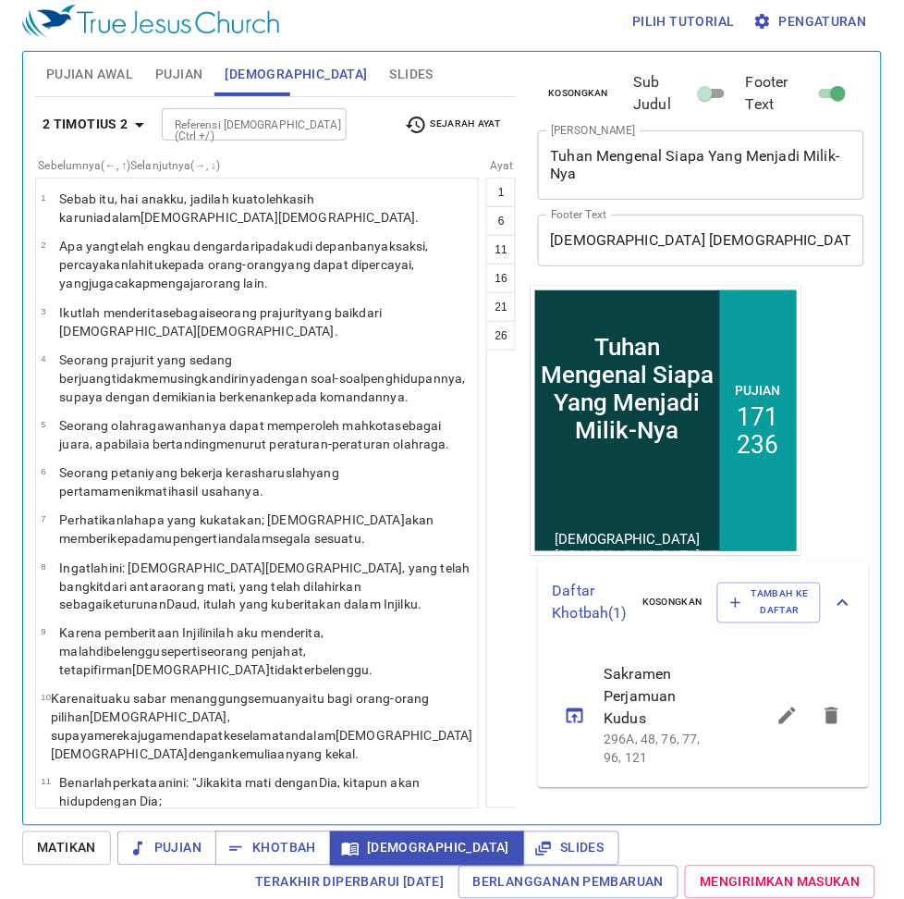
scroll to position [610, 0]
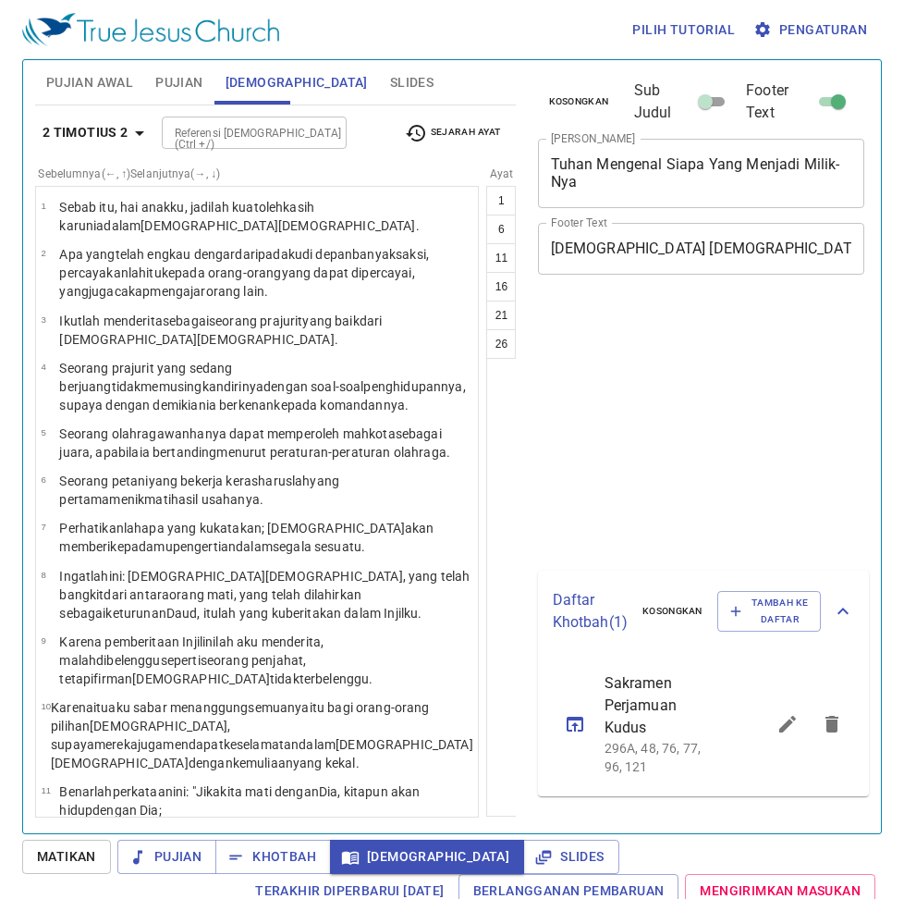
select select "14"
select select "17"
select select "19"
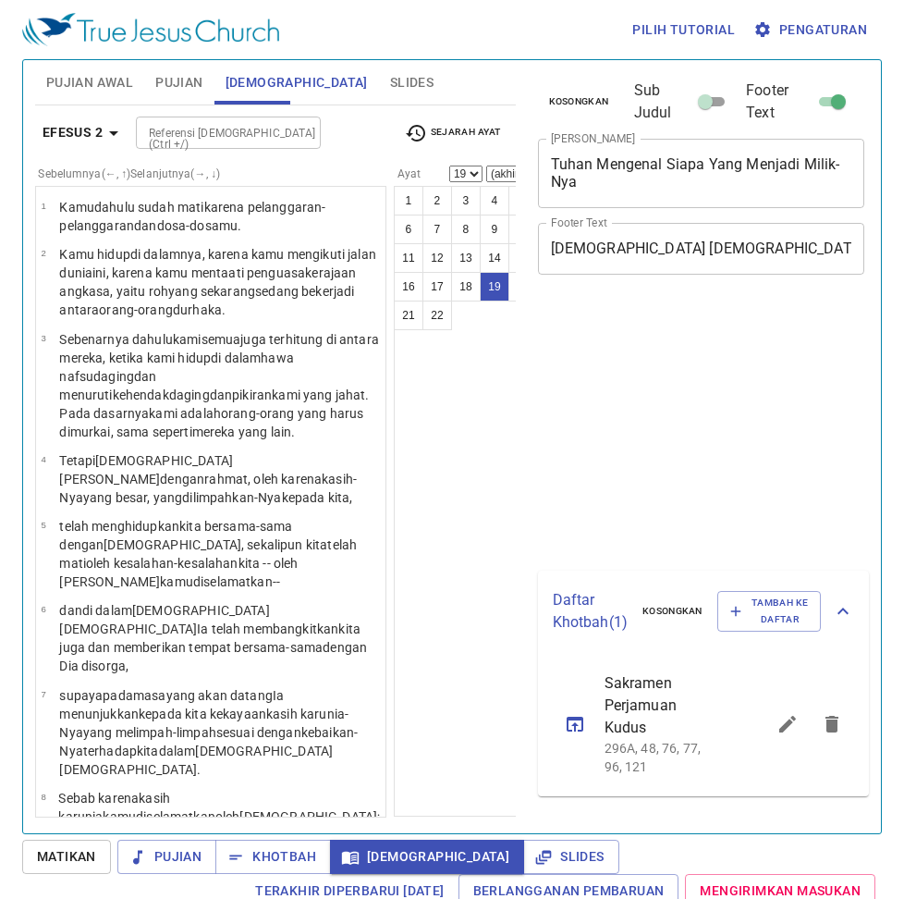
select select "19"
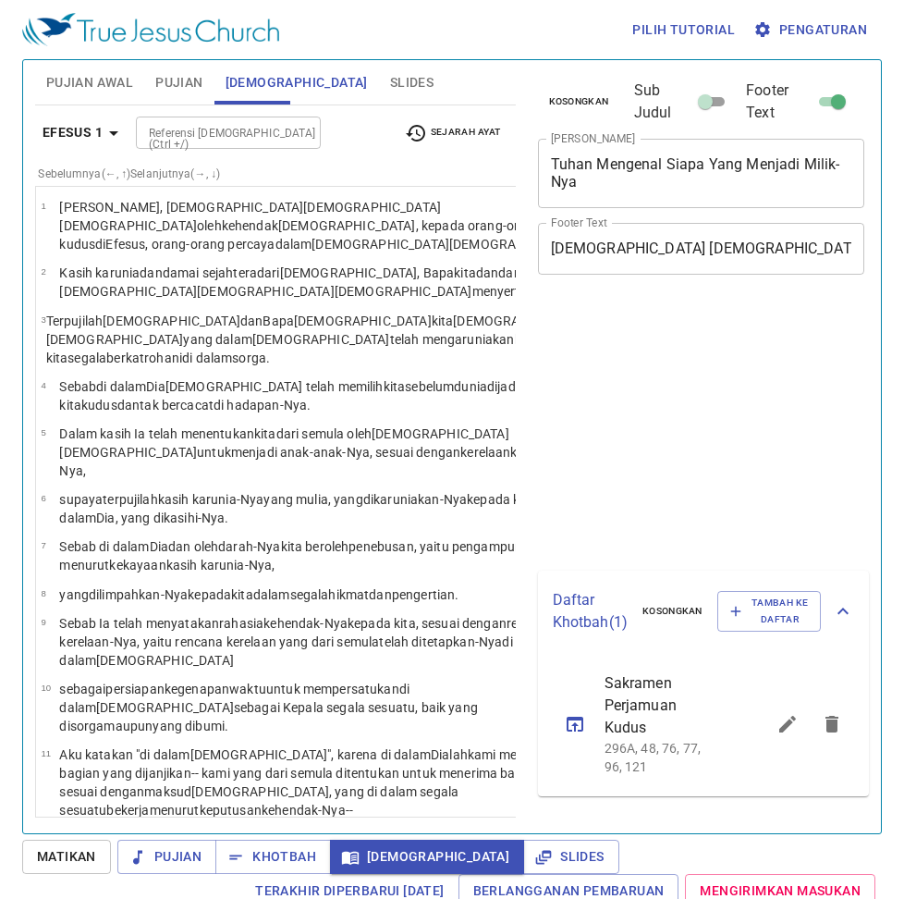
select select "13"
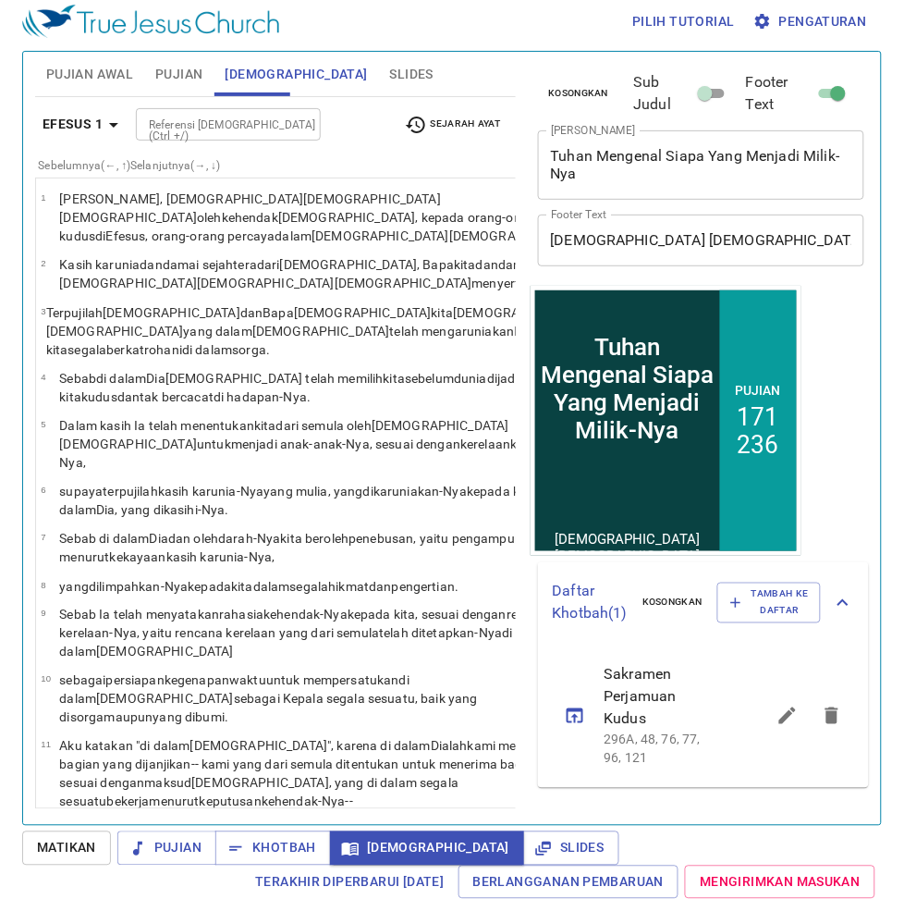
scroll to position [645, 0]
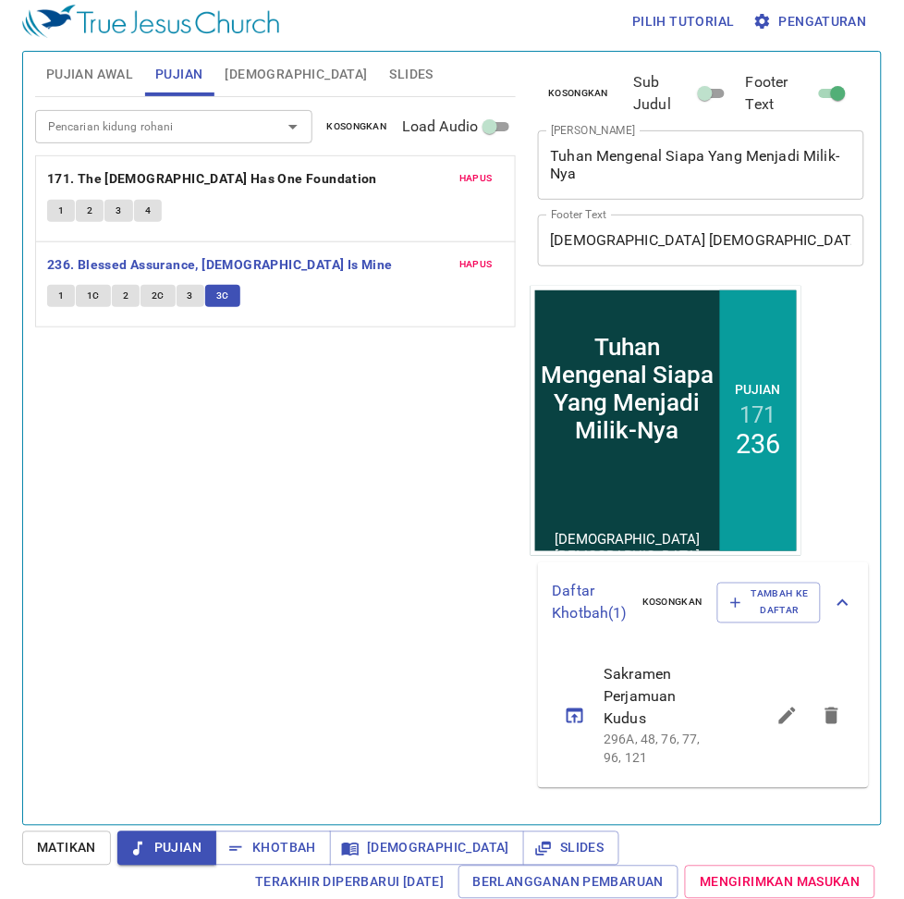
scroll to position [9, 0]
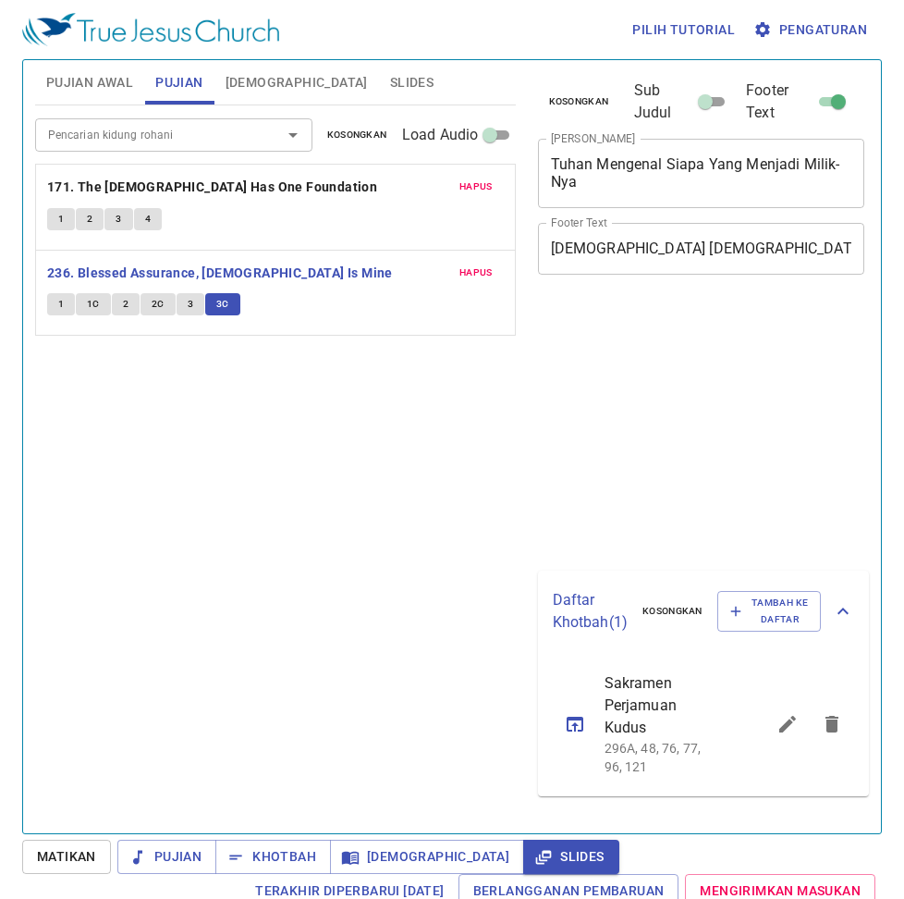
scroll to position [9, 0]
